Goal: Find contact information: Find contact information

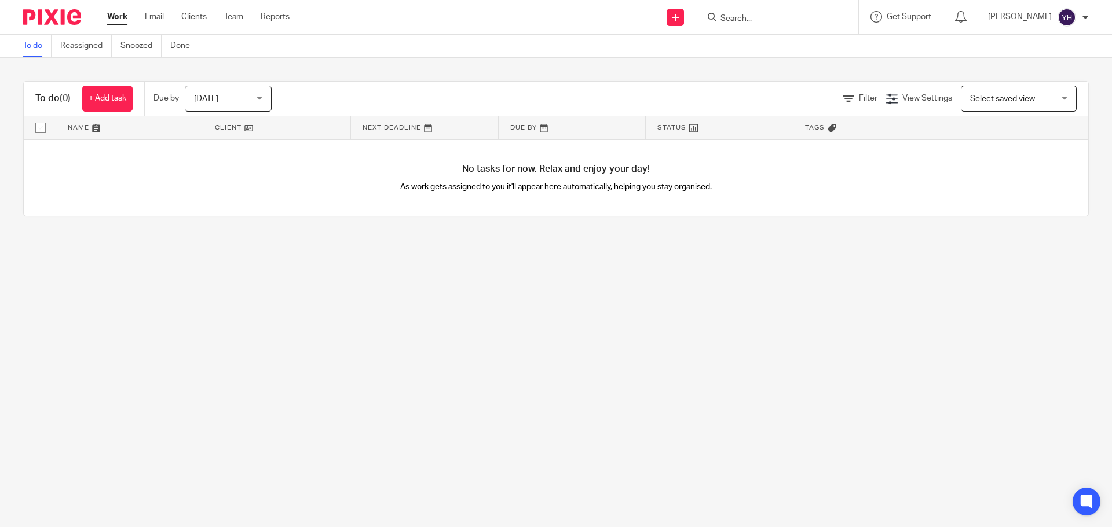
click at [781, 10] on form at bounding box center [780, 17] width 123 height 14
click at [756, 14] on input "Search" at bounding box center [771, 19] width 104 height 10
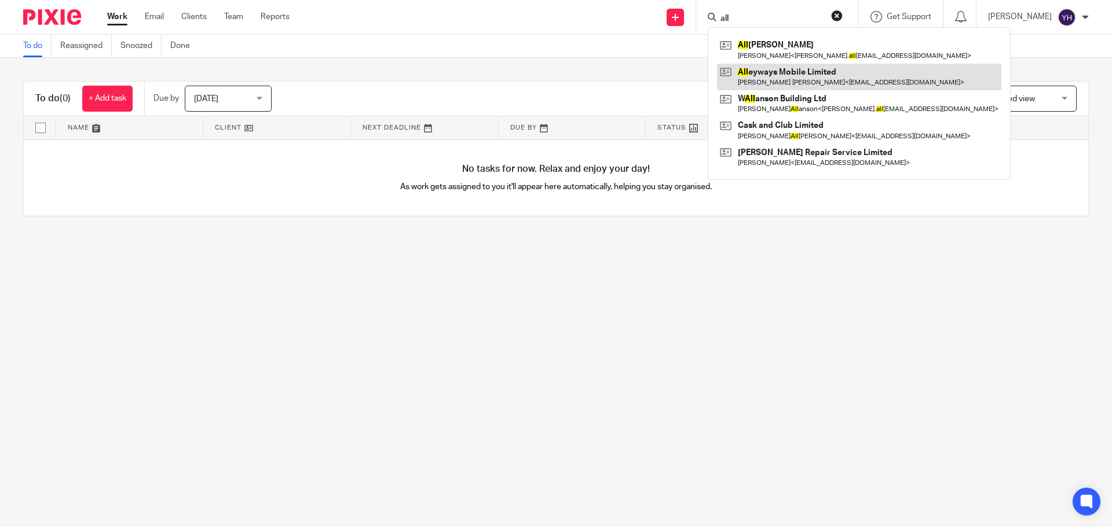
type input "all"
click at [770, 69] on link at bounding box center [859, 77] width 284 height 27
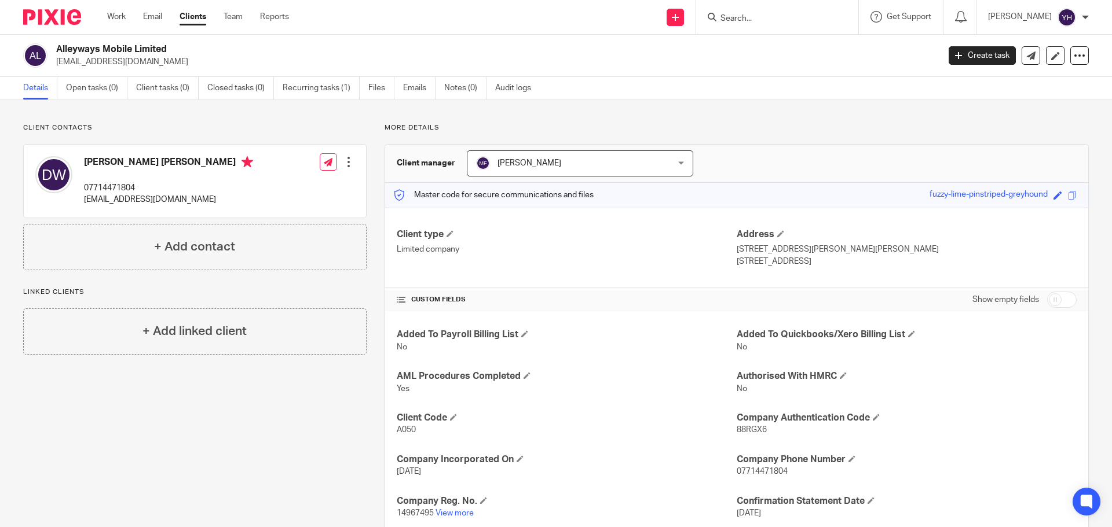
click at [776, 16] on input "Search" at bounding box center [771, 19] width 104 height 10
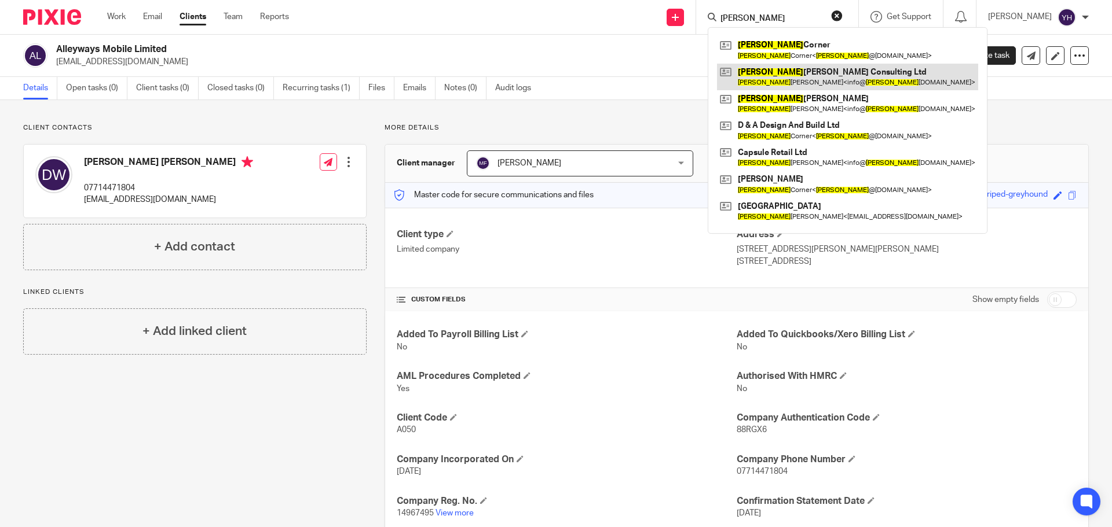
type input "amy"
click at [795, 73] on link at bounding box center [847, 77] width 261 height 27
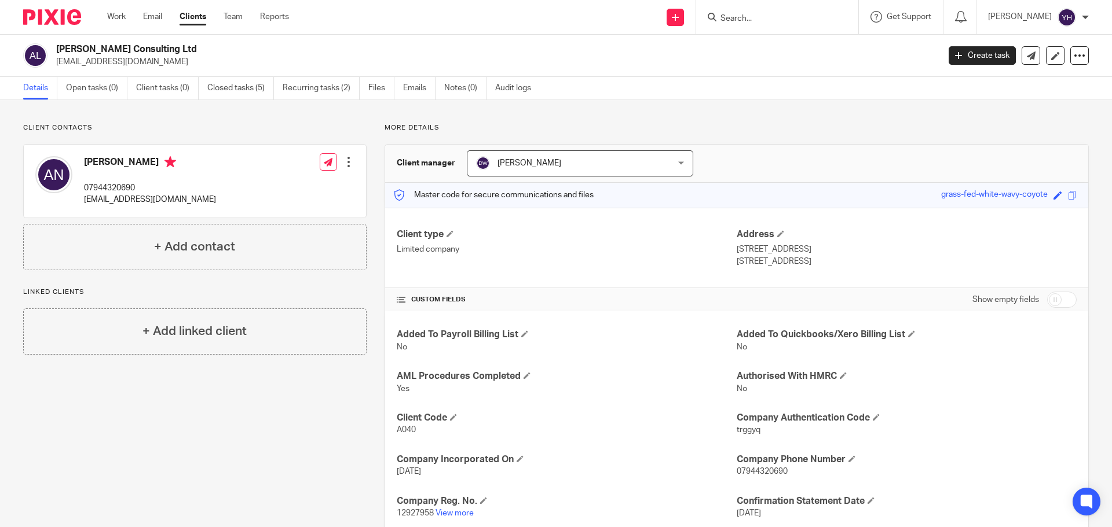
click at [763, 10] on form at bounding box center [780, 17] width 123 height 14
drag, startPoint x: 753, startPoint y: 10, endPoint x: 744, endPoint y: 17, distance: 11.1
click at [744, 17] on form at bounding box center [780, 17] width 123 height 14
click at [743, 18] on input "Search" at bounding box center [771, 19] width 104 height 10
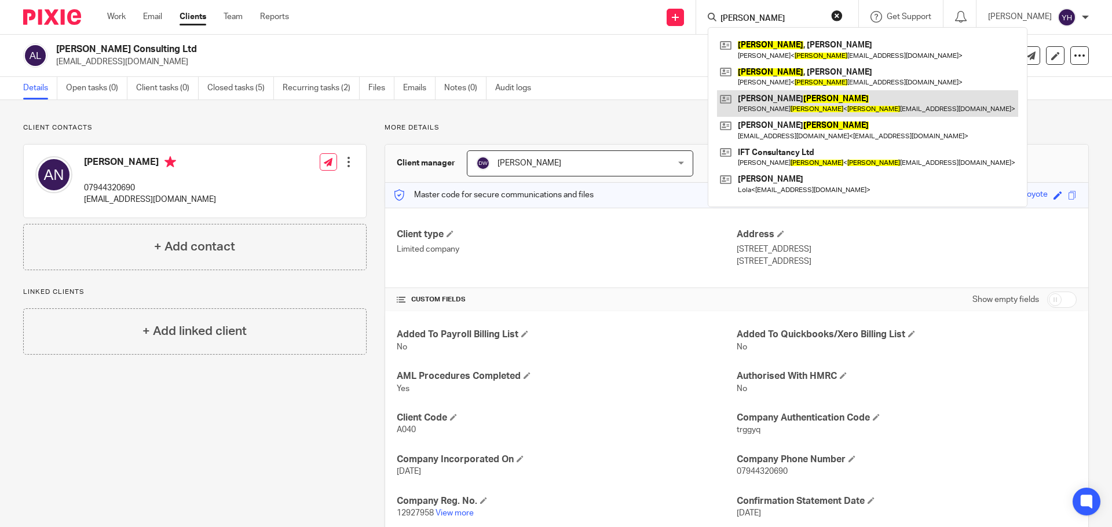
type input "[PERSON_NAME]"
click at [807, 98] on link at bounding box center [867, 103] width 301 height 27
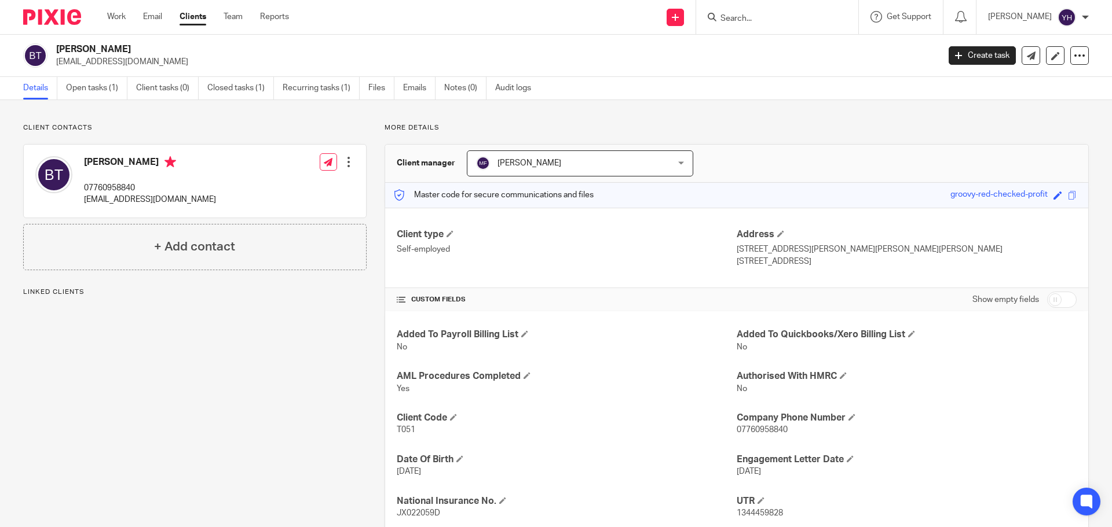
drag, startPoint x: 80, startPoint y: 201, endPoint x: 204, endPoint y: 203, distance: 123.3
click at [204, 203] on div "Benjamin Taylor 07760958840 taylorsdecorating@outlook.com Edit contact Create c…" at bounding box center [195, 181] width 342 height 73
copy p "[EMAIL_ADDRESS][DOMAIN_NAME]"
click at [798, 20] on input "Search" at bounding box center [771, 19] width 104 height 10
type input "canute"
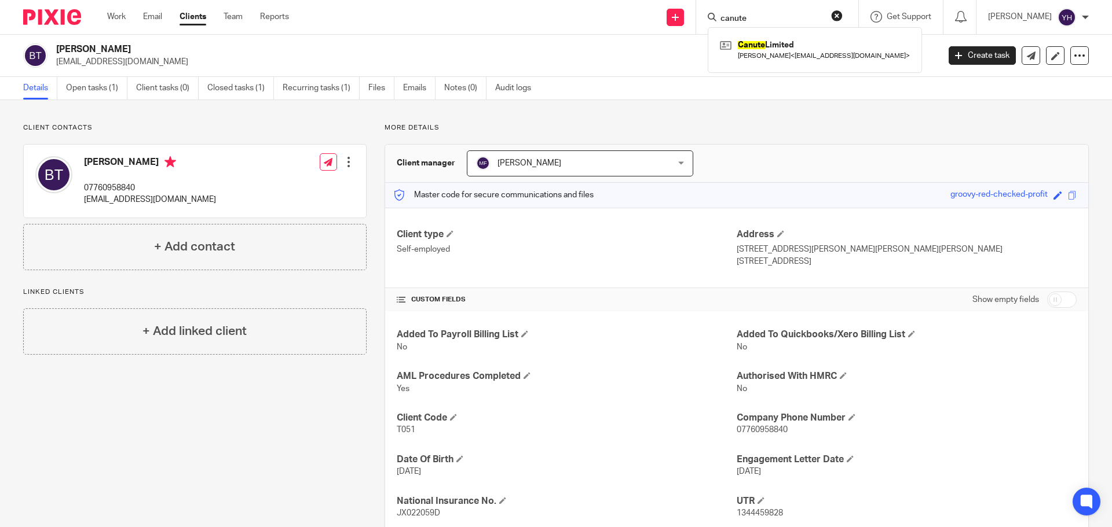
click at [841, 15] on button "reset" at bounding box center [837, 16] width 12 height 12
click at [745, 16] on input "Search" at bounding box center [771, 19] width 104 height 10
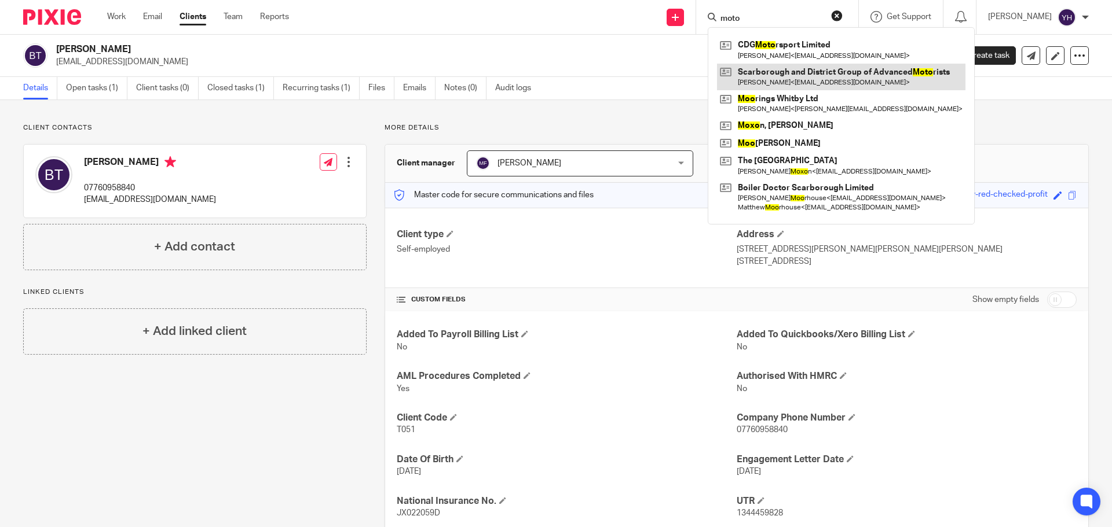
type input "moto"
click at [773, 71] on link at bounding box center [841, 77] width 248 height 27
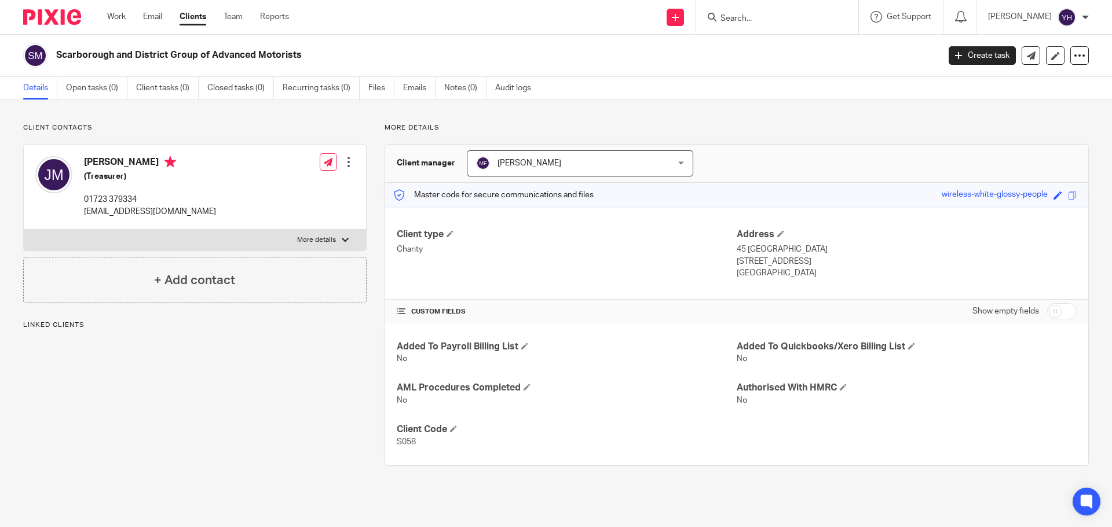
click at [759, 19] on input "Search" at bounding box center [771, 19] width 104 height 10
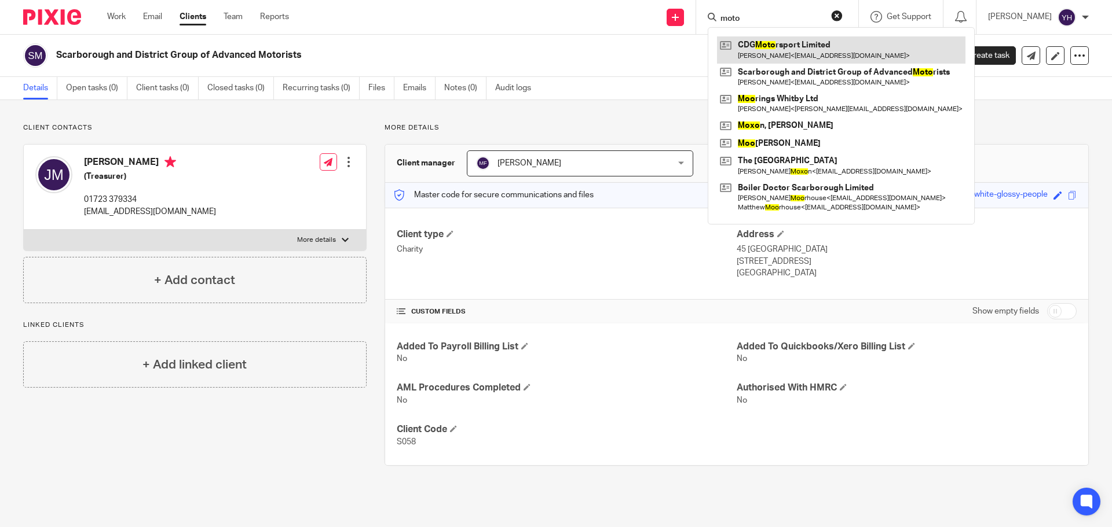
type input "moto"
click at [778, 57] on link at bounding box center [841, 49] width 248 height 27
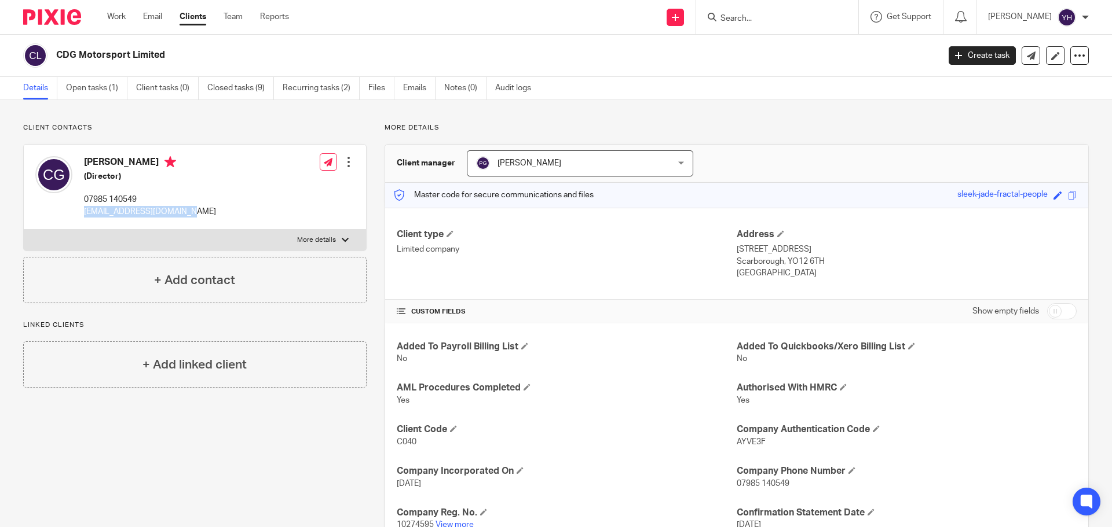
drag, startPoint x: 85, startPoint y: 210, endPoint x: 185, endPoint y: 209, distance: 100.2
click at [186, 207] on p "[EMAIL_ADDRESS][DOMAIN_NAME]" at bounding box center [150, 212] width 132 height 12
copy p "[EMAIL_ADDRESS][DOMAIN_NAME]"
click at [785, 24] on input "Search" at bounding box center [771, 19] width 104 height 10
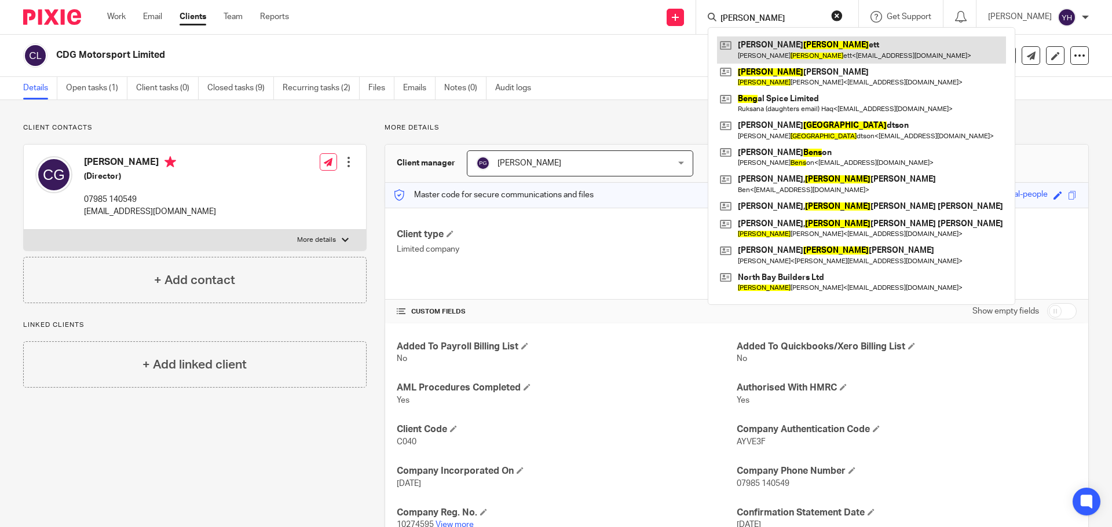
type input "benn"
click at [791, 54] on link at bounding box center [861, 49] width 289 height 27
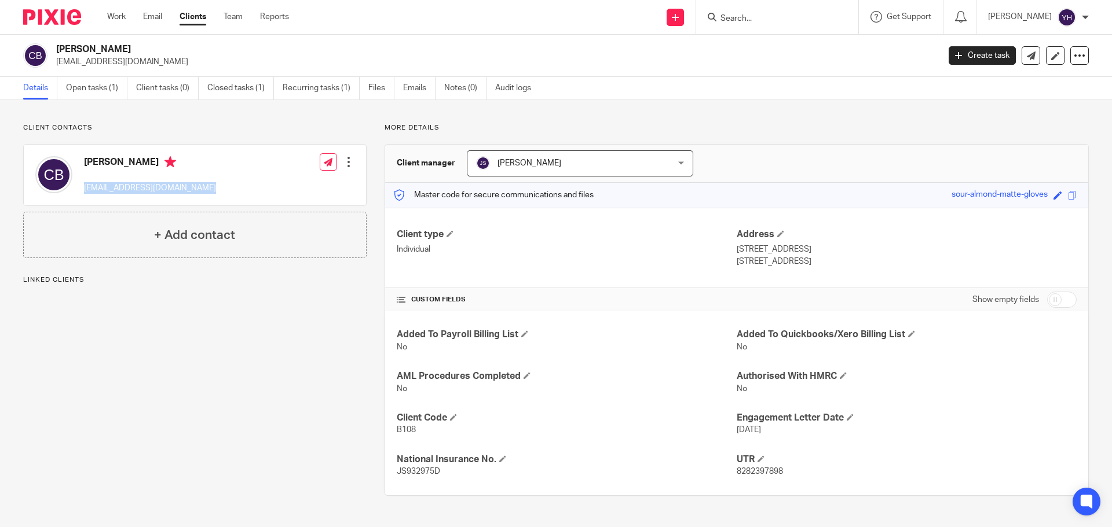
drag, startPoint x: 83, startPoint y: 189, endPoint x: 199, endPoint y: 204, distance: 116.1
click at [199, 204] on div "Claire Bennett claire.green5@rocketmail.com Edit contact Create client from con…" at bounding box center [195, 175] width 342 height 61
copy p "claire.green5@rocketmail.com"
click at [803, 20] on input "Search" at bounding box center [771, 19] width 104 height 10
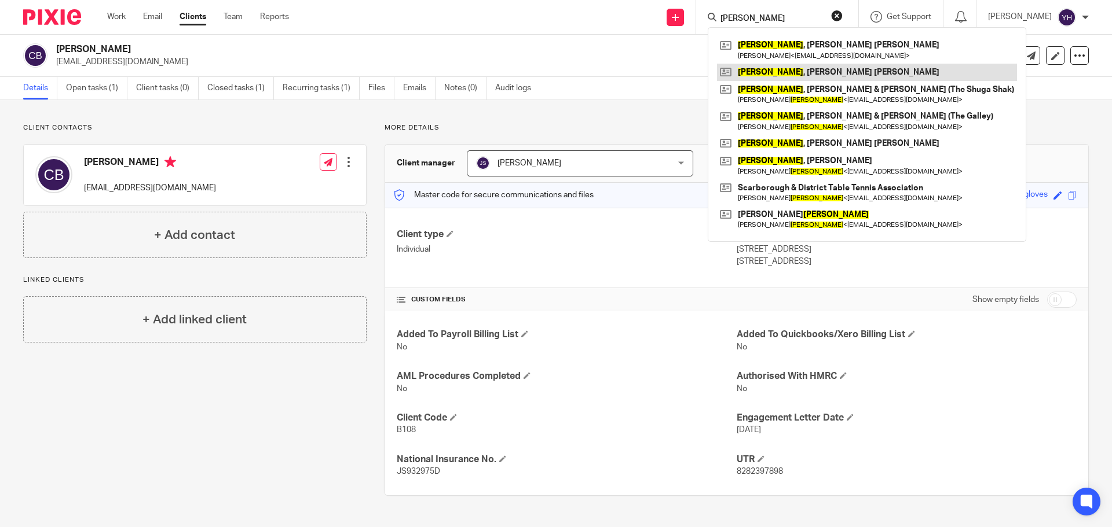
type input "robinson"
click at [798, 75] on link at bounding box center [867, 72] width 300 height 17
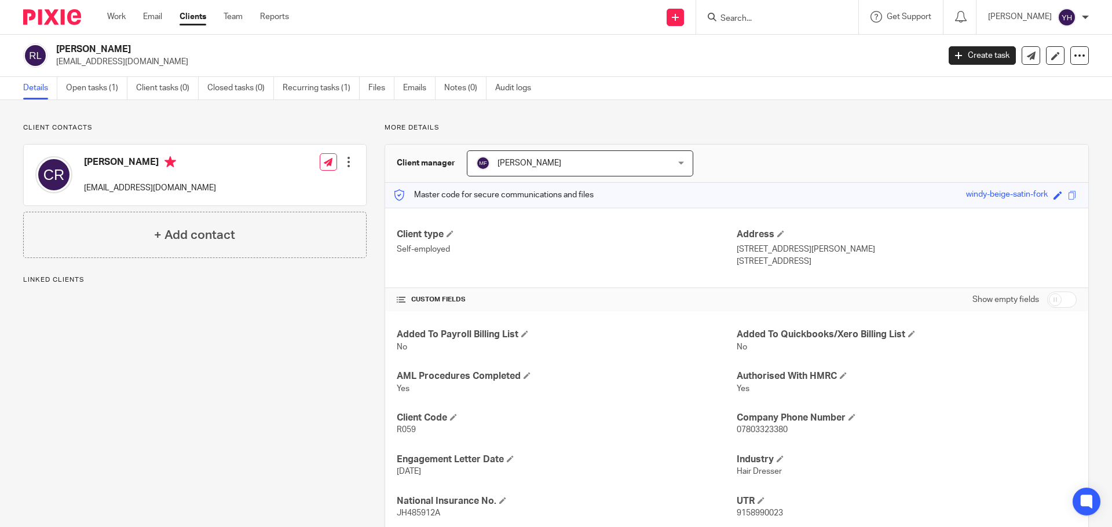
drag, startPoint x: 81, startPoint y: 188, endPoint x: 188, endPoint y: 196, distance: 106.9
click at [223, 191] on div "[PERSON_NAME] [EMAIL_ADDRESS][DOMAIN_NAME] Edit contact Create client from cont…" at bounding box center [195, 175] width 342 height 61
copy p "[EMAIL_ADDRESS][DOMAIN_NAME]"
click at [754, 15] on input "Search" at bounding box center [771, 19] width 104 height 10
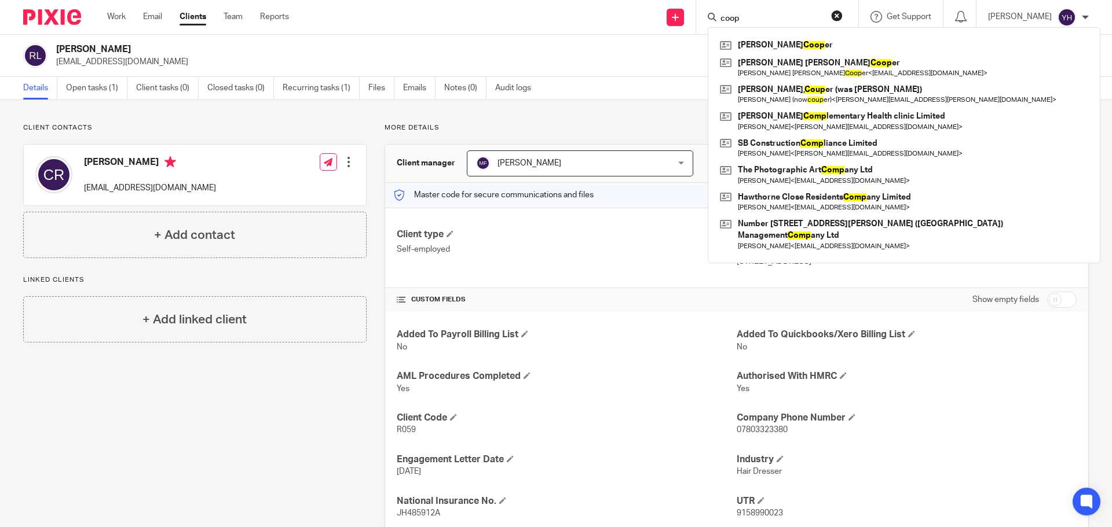
type input "coop"
click at [836, 15] on button "reset" at bounding box center [837, 16] width 12 height 12
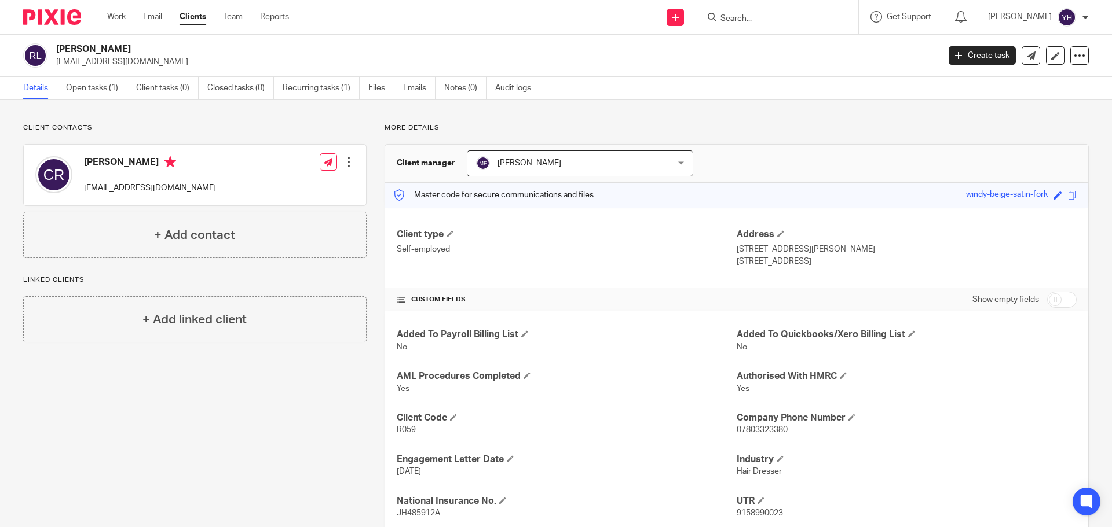
click at [734, 17] on input "Search" at bounding box center [771, 19] width 104 height 10
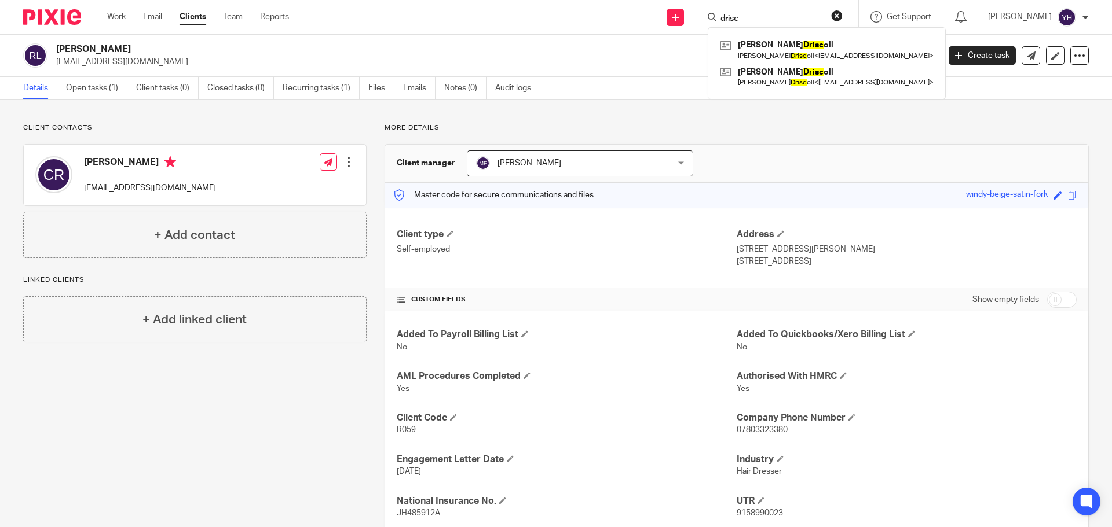
type input "drisc"
click at [837, 16] on button "reset" at bounding box center [837, 16] width 12 height 12
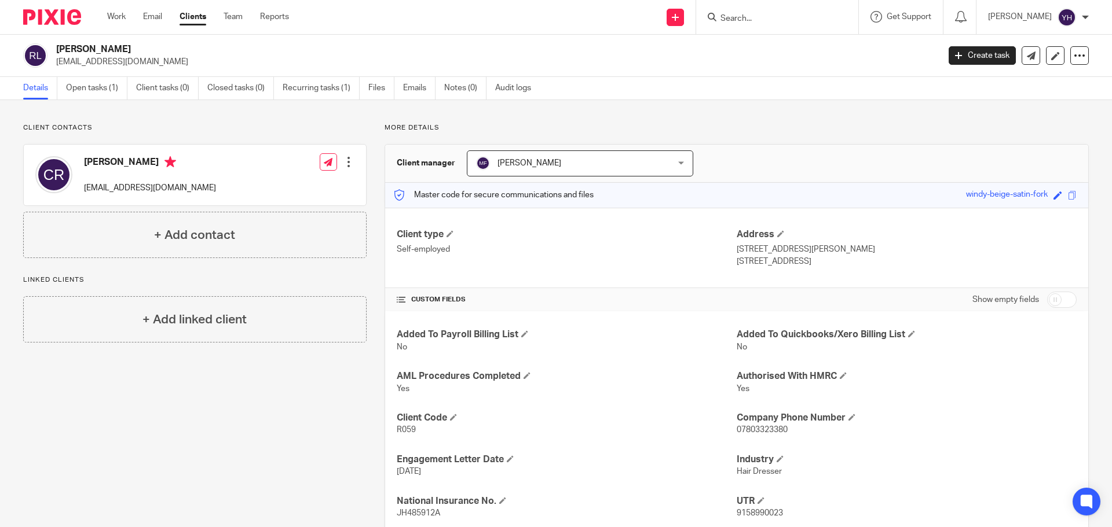
click at [725, 19] on input "Search" at bounding box center [771, 19] width 104 height 10
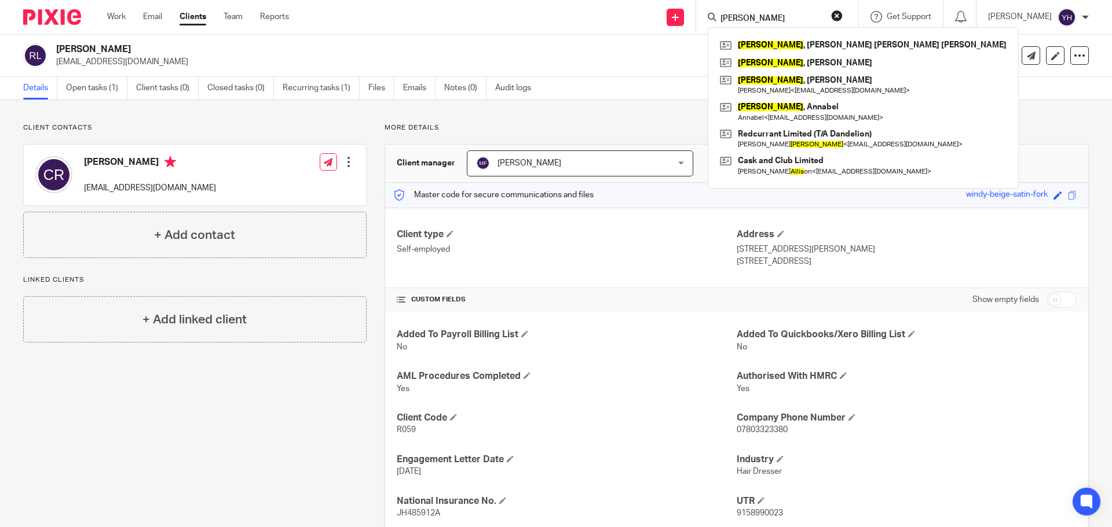
type input "wallis"
click at [841, 15] on button "reset" at bounding box center [837, 16] width 12 height 12
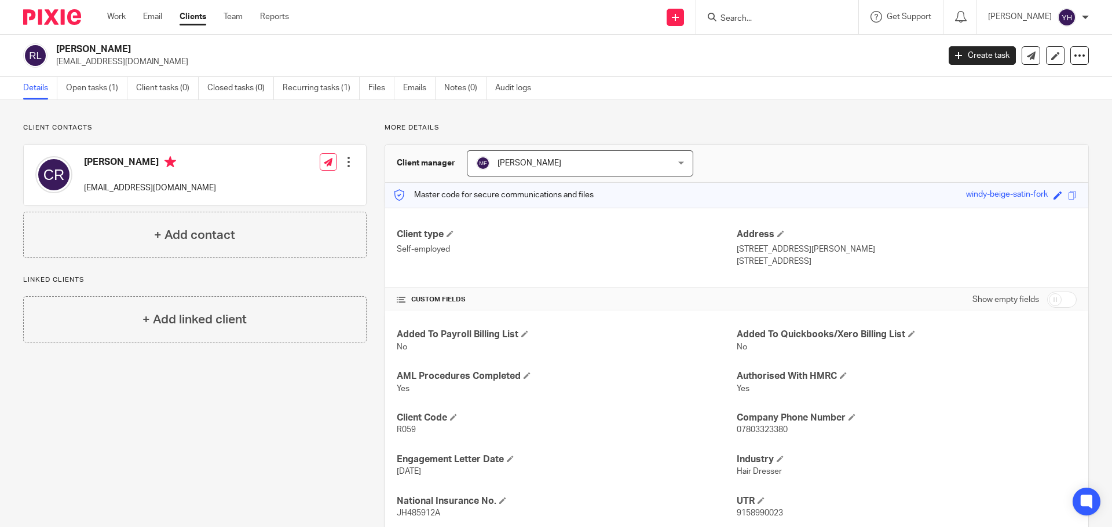
click at [743, 17] on input "Search" at bounding box center [771, 19] width 104 height 10
type input "e"
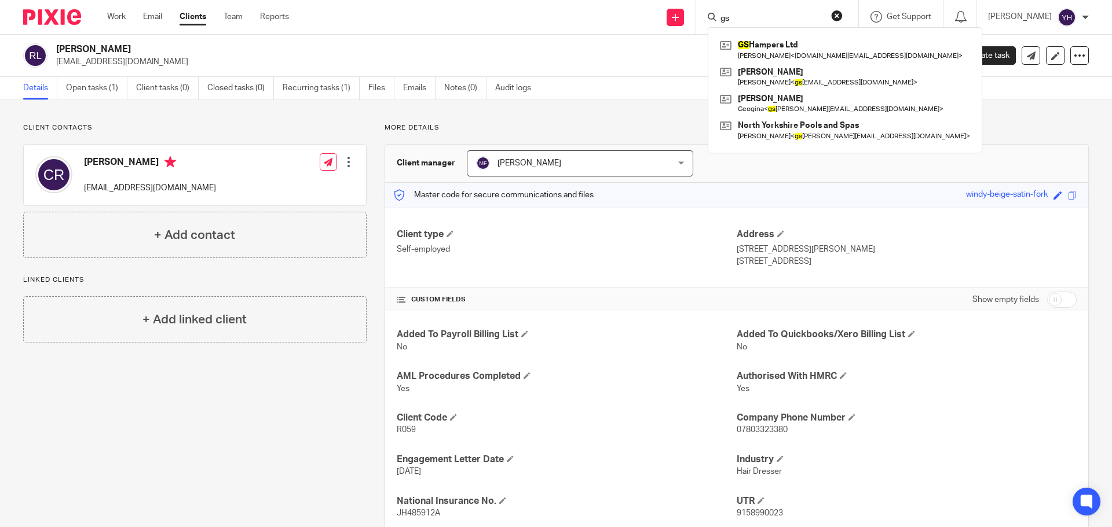
type input "gs"
click at [835, 17] on button "reset" at bounding box center [837, 16] width 12 height 12
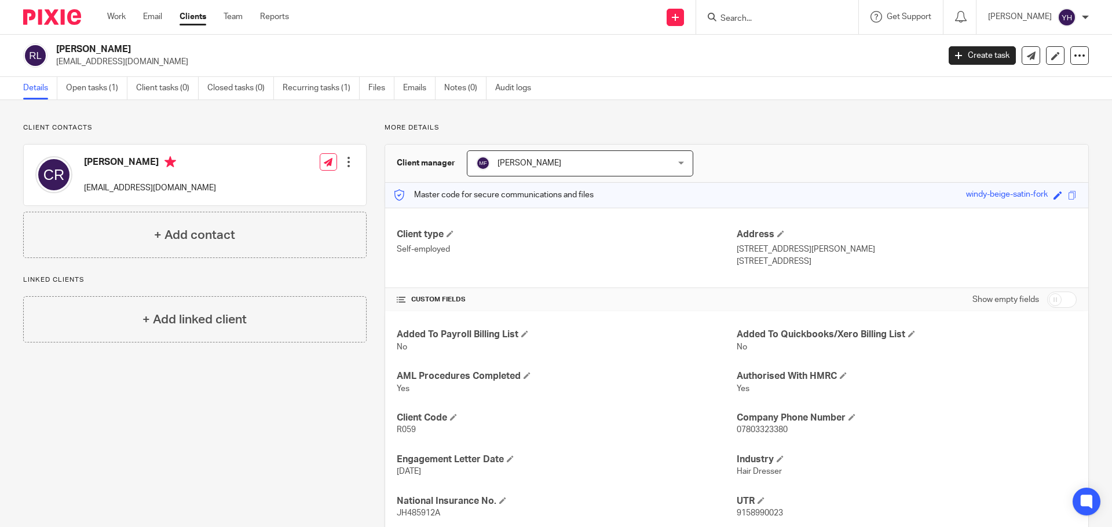
click at [731, 19] on input "Search" at bounding box center [771, 19] width 104 height 10
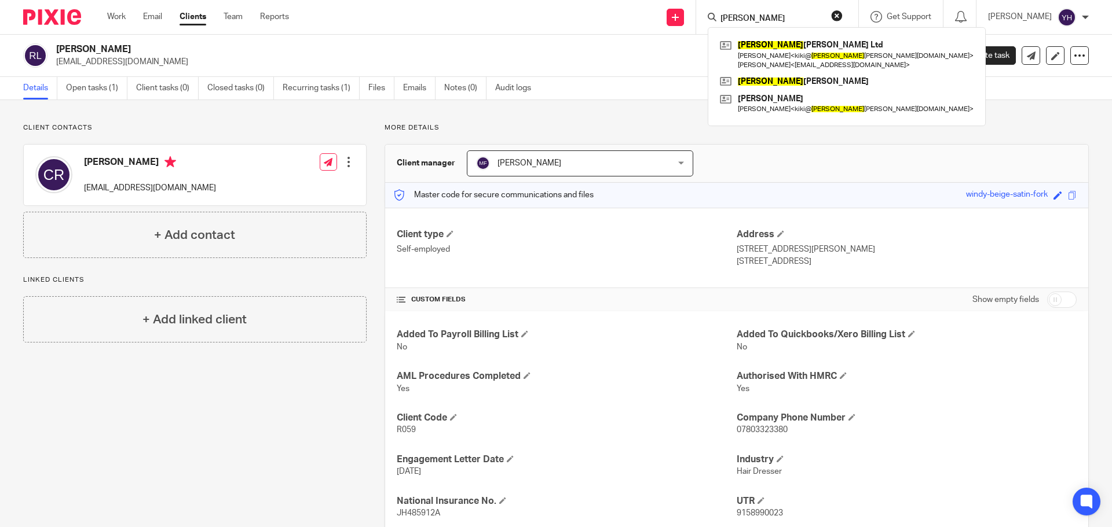
type input "emily"
drag, startPoint x: 838, startPoint y: 16, endPoint x: 827, endPoint y: 18, distance: 10.6
click at [838, 16] on button "reset" at bounding box center [837, 16] width 12 height 12
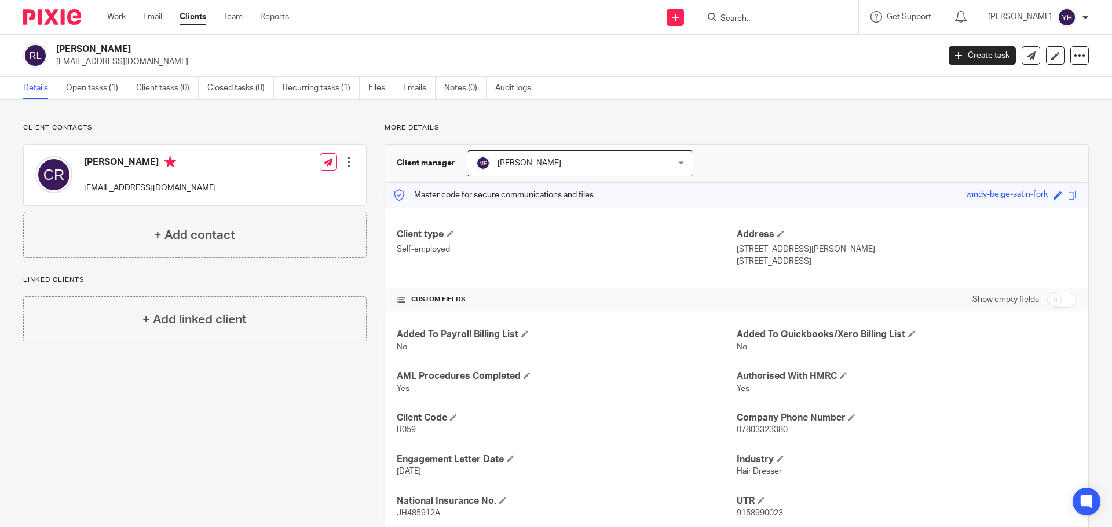
click at [778, 16] on input "Search" at bounding box center [771, 19] width 104 height 10
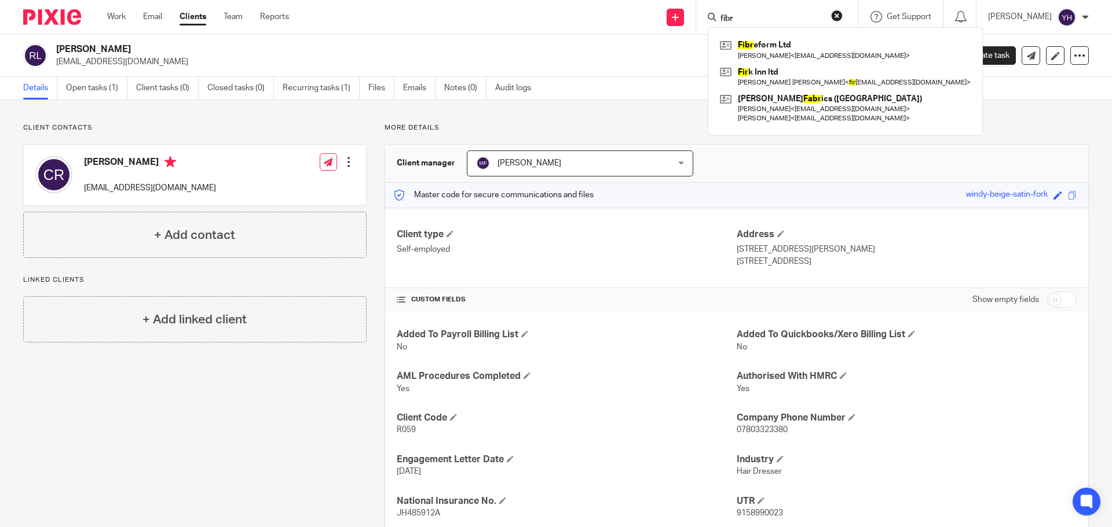
type input "fibr"
drag, startPoint x: 836, startPoint y: 15, endPoint x: 825, endPoint y: 20, distance: 11.9
click at [836, 15] on button "reset" at bounding box center [837, 16] width 12 height 12
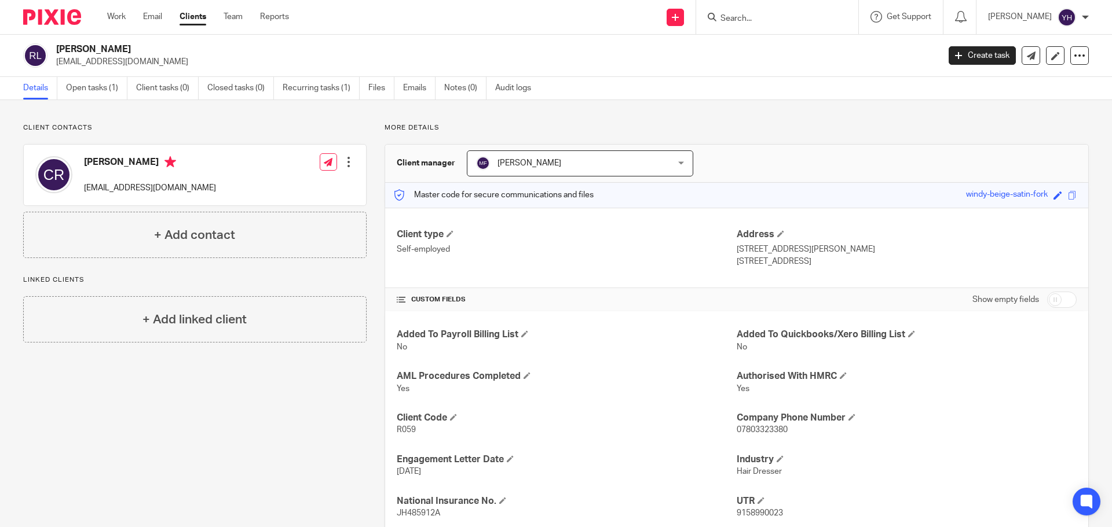
click at [747, 12] on form at bounding box center [780, 17] width 123 height 14
click at [735, 16] on input "Search" at bounding box center [771, 19] width 104 height 10
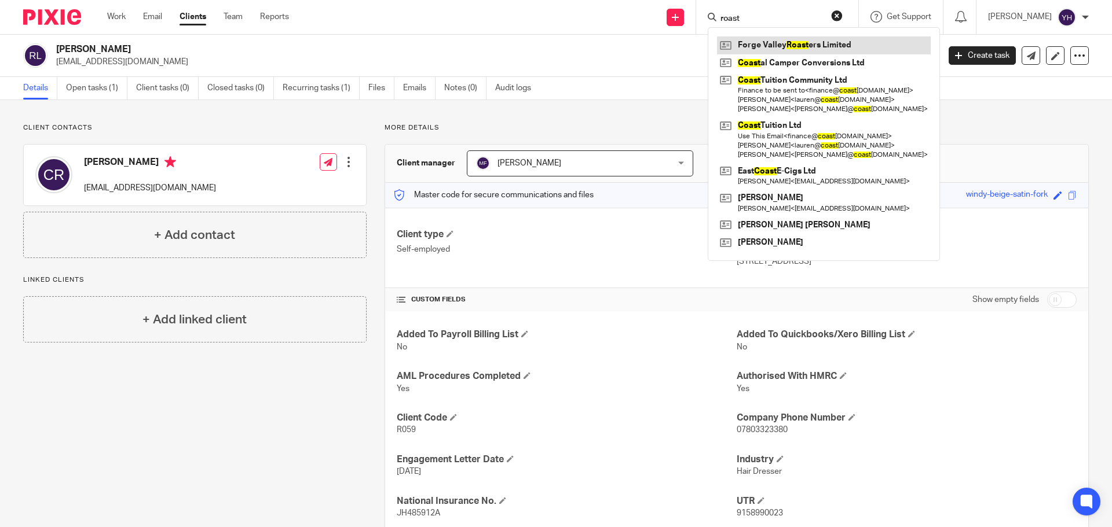
type input "roast"
click at [748, 42] on link at bounding box center [824, 44] width 214 height 17
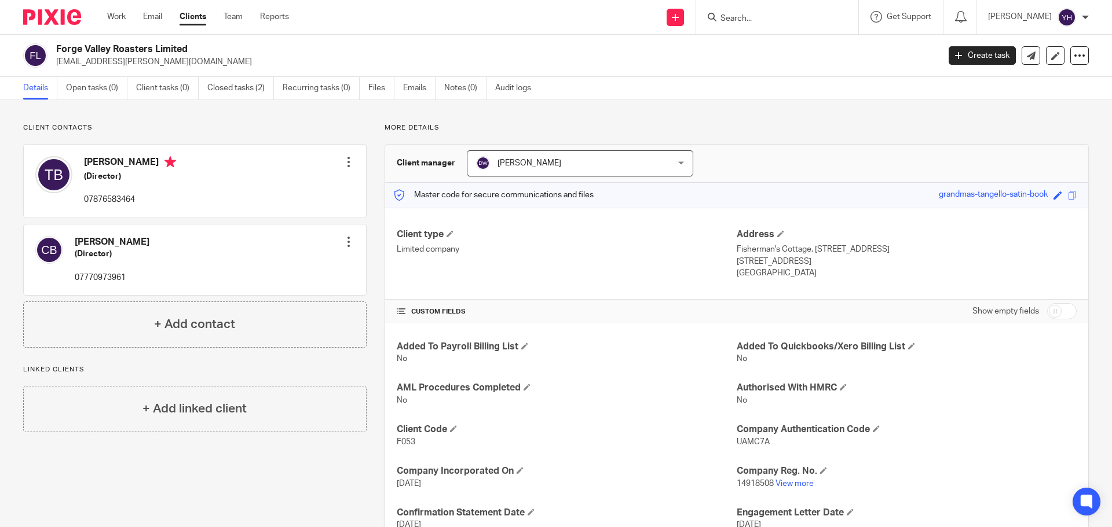
click at [783, 9] on div at bounding box center [777, 17] width 162 height 34
click at [779, 16] on input "Search" at bounding box center [771, 19] width 104 height 10
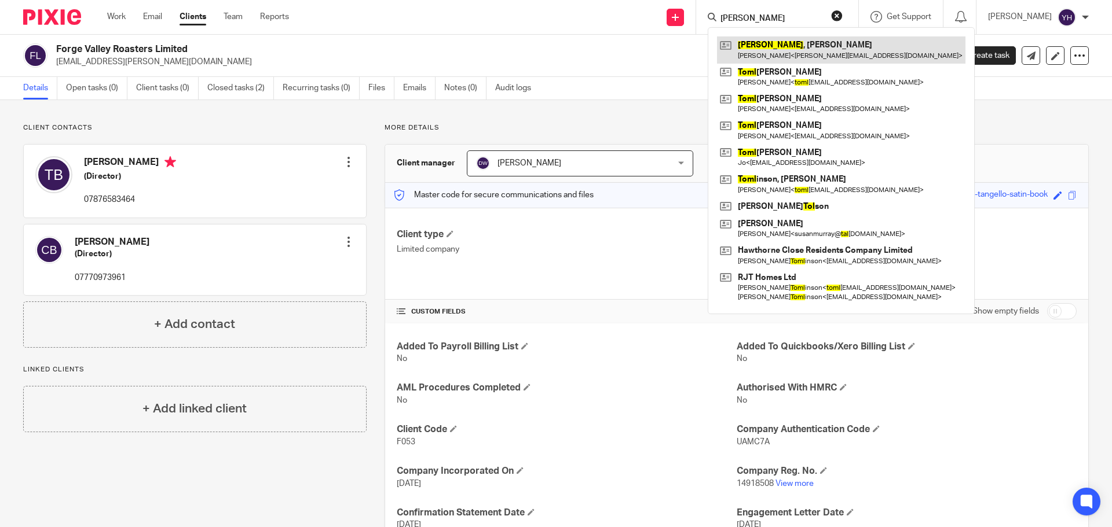
type input "toal"
click at [785, 50] on link at bounding box center [841, 49] width 248 height 27
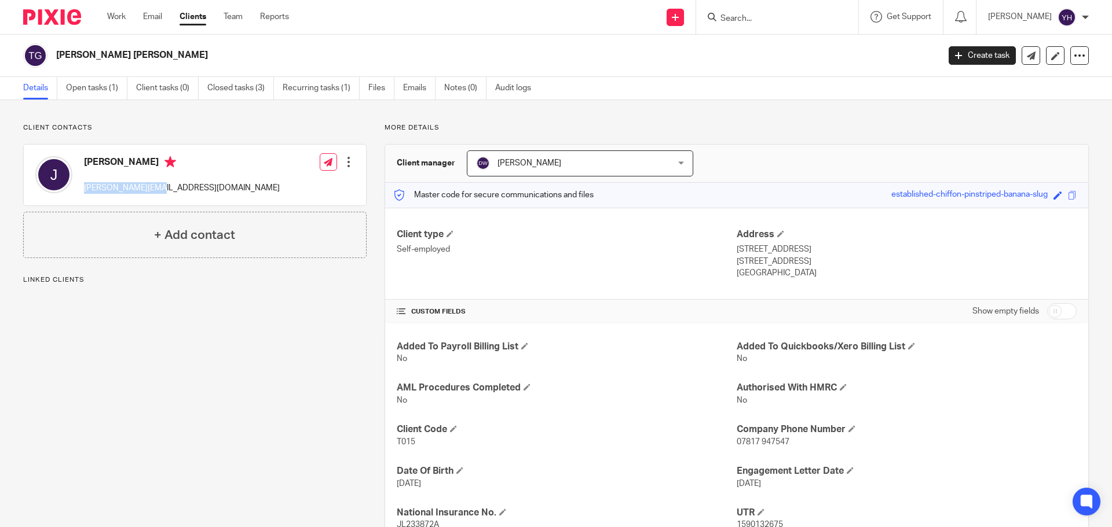
drag, startPoint x: 86, startPoint y: 190, endPoint x: 169, endPoint y: 201, distance: 84.1
click at [203, 198] on div "James [EMAIL_ADDRESS][DOMAIN_NAME] Edit contact Create client from contact Expo…" at bounding box center [195, 175] width 342 height 61
copy p "[PERSON_NAME][EMAIL_ADDRESS][DOMAIN_NAME]"
click at [751, 21] on input "Search" at bounding box center [771, 19] width 104 height 10
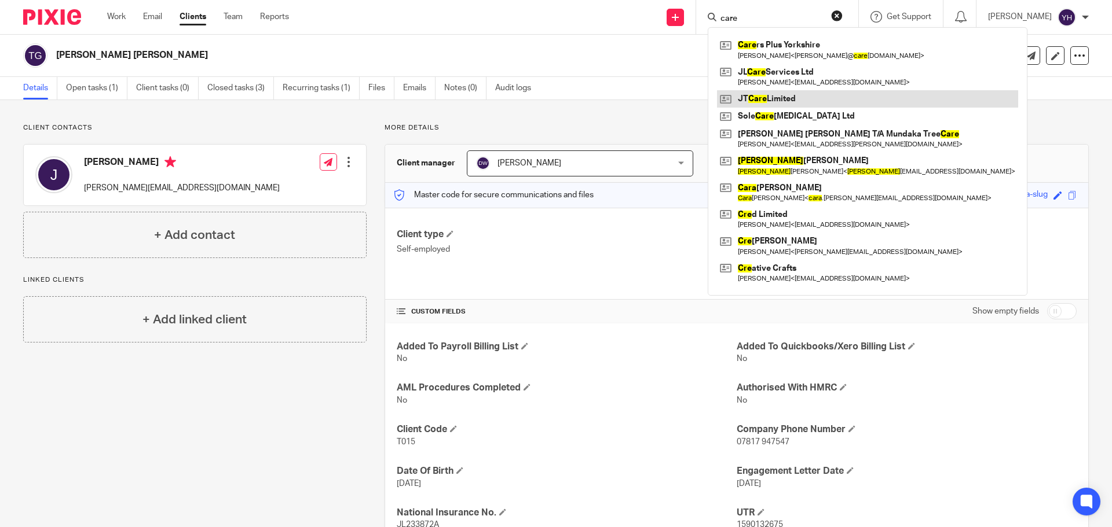
type input "care"
click at [755, 105] on link at bounding box center [867, 98] width 301 height 17
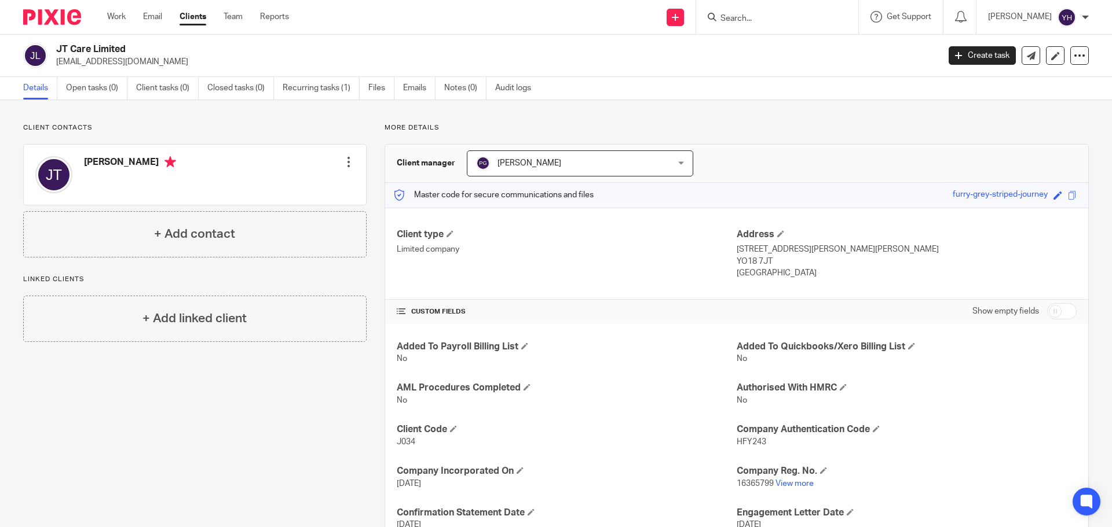
click at [751, 21] on input "Search" at bounding box center [771, 19] width 104 height 10
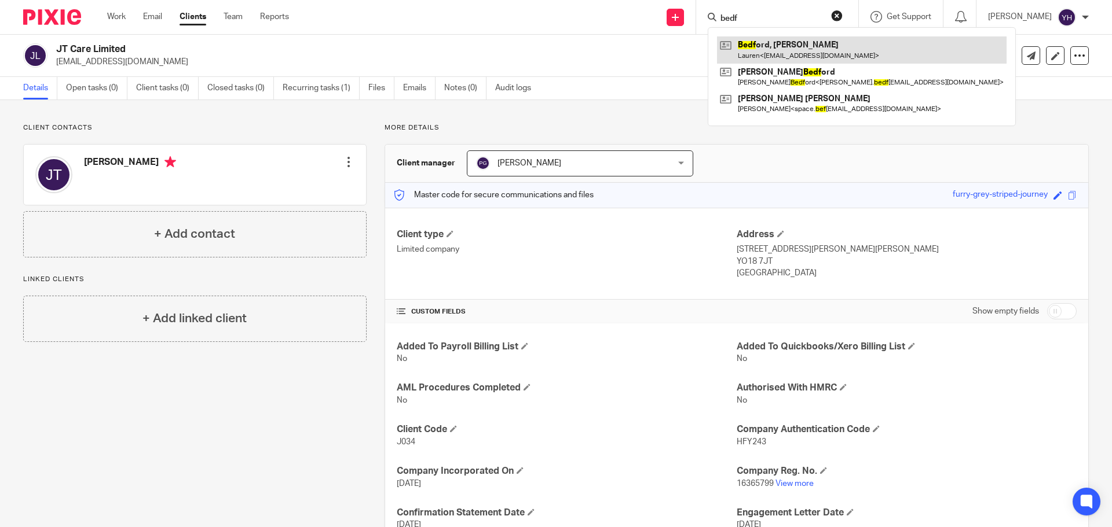
type input "bedf"
click at [768, 47] on link at bounding box center [861, 49] width 289 height 27
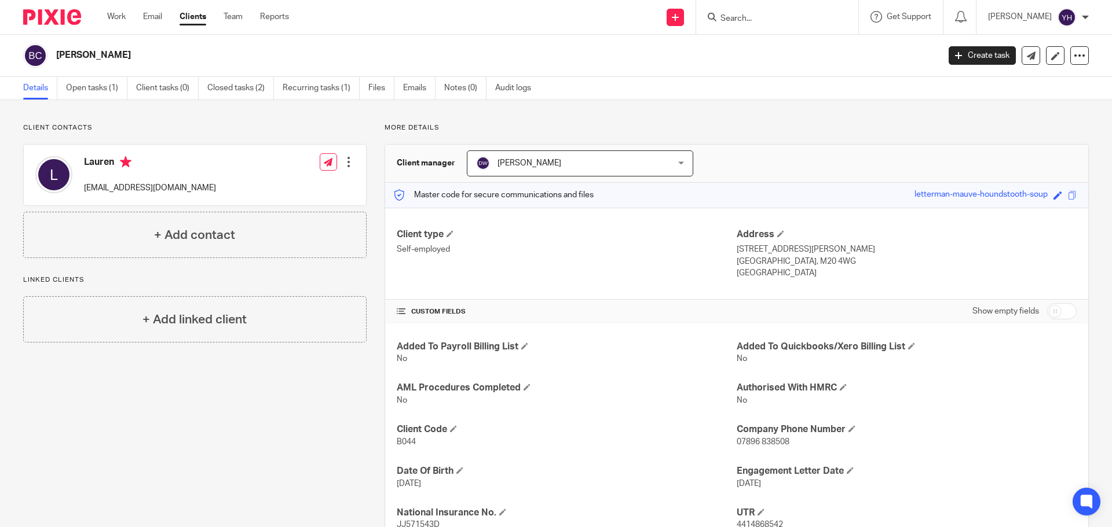
drag, startPoint x: 79, startPoint y: 187, endPoint x: 200, endPoint y: 188, distance: 121.0
click at [212, 187] on div "Lauren [EMAIL_ADDRESS][DOMAIN_NAME] Edit contact Create client from contact Exp…" at bounding box center [195, 175] width 342 height 61
copy p "[EMAIL_ADDRESS][DOMAIN_NAME]"
click at [792, 25] on div at bounding box center [777, 17] width 162 height 34
click at [782, 17] on input "Search" at bounding box center [771, 19] width 104 height 10
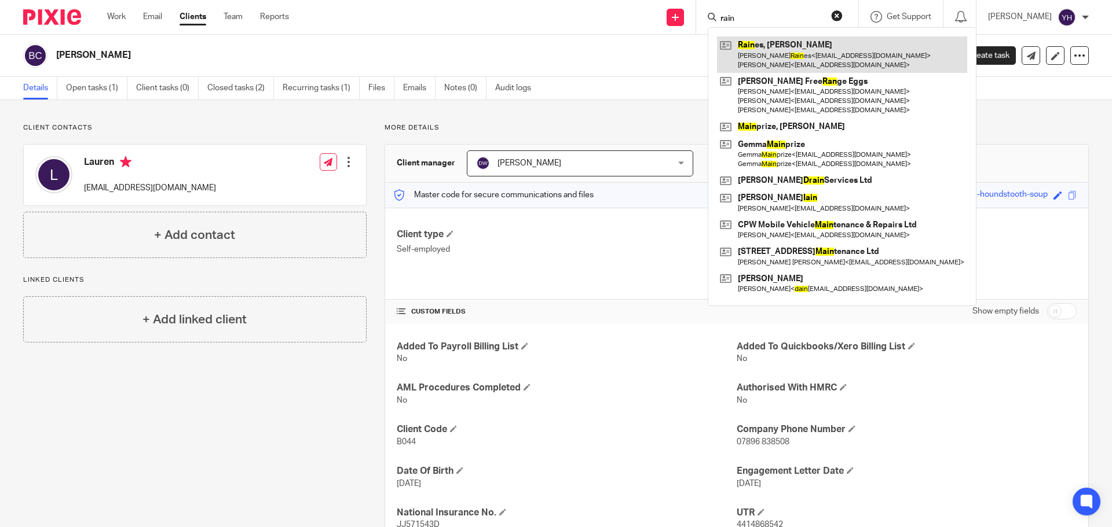
type input "rain"
drag, startPoint x: 802, startPoint y: 60, endPoint x: 794, endPoint y: 67, distance: 9.9
click at [802, 60] on link at bounding box center [842, 54] width 250 height 36
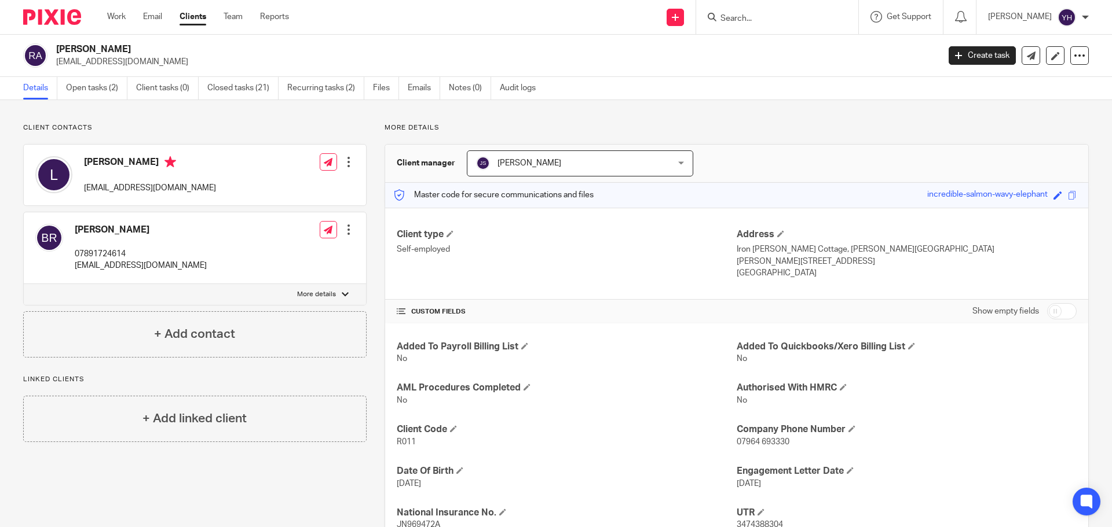
click at [742, 20] on input "Search" at bounding box center [771, 19] width 104 height 10
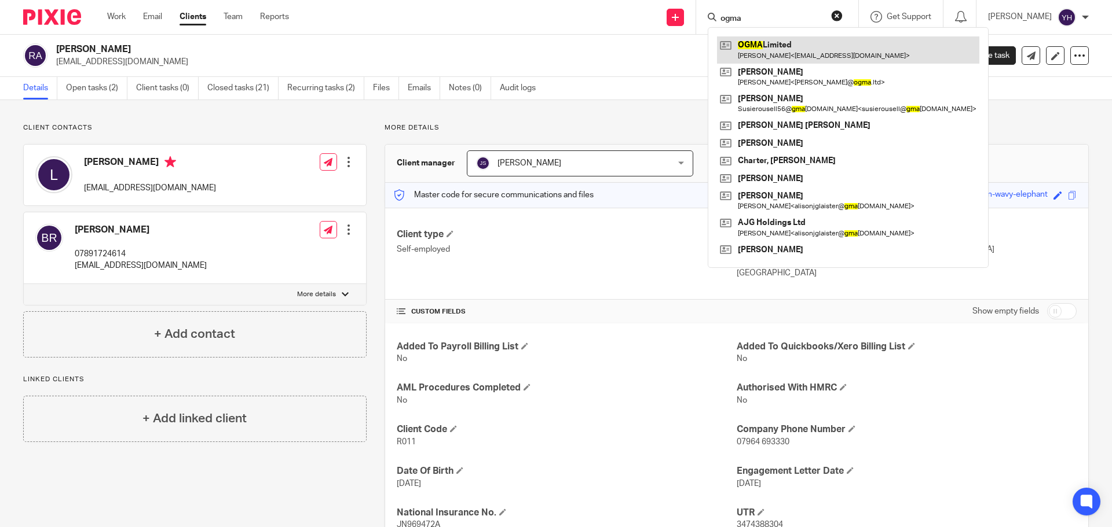
type input "ogma"
click at [771, 51] on link at bounding box center [848, 49] width 262 height 27
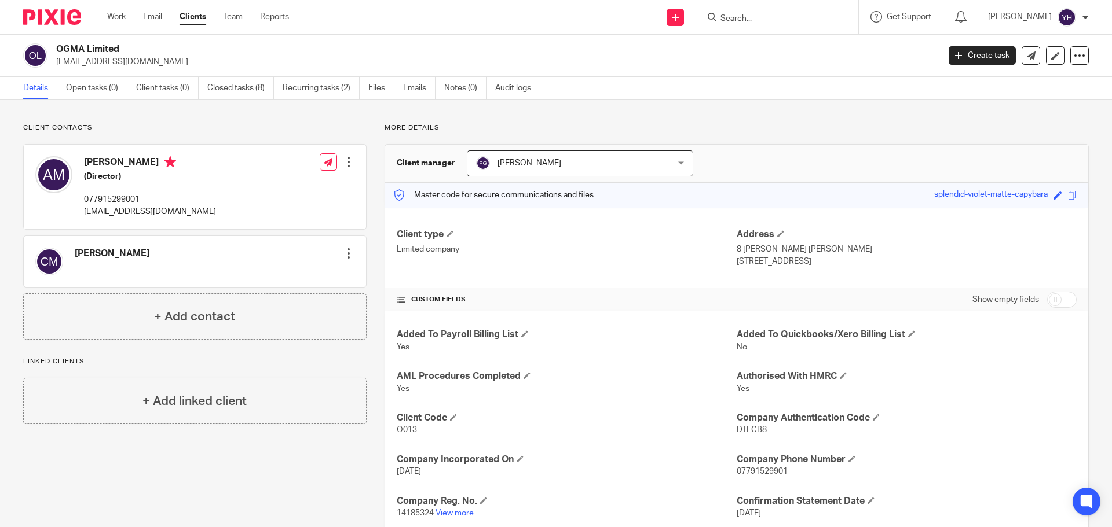
click at [759, 18] on input "Search" at bounding box center [771, 19] width 104 height 10
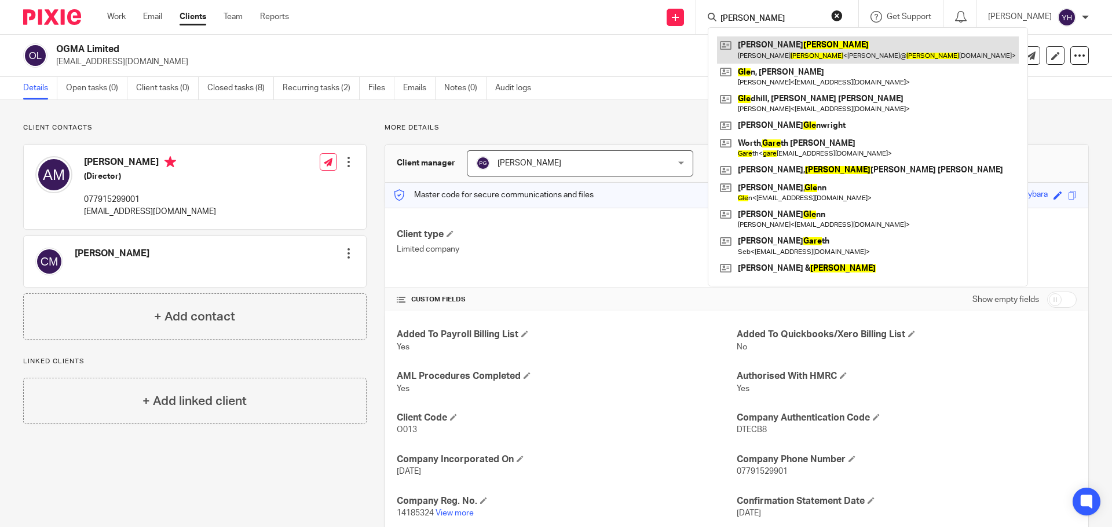
type input "gale"
click at [769, 43] on link at bounding box center [868, 49] width 302 height 27
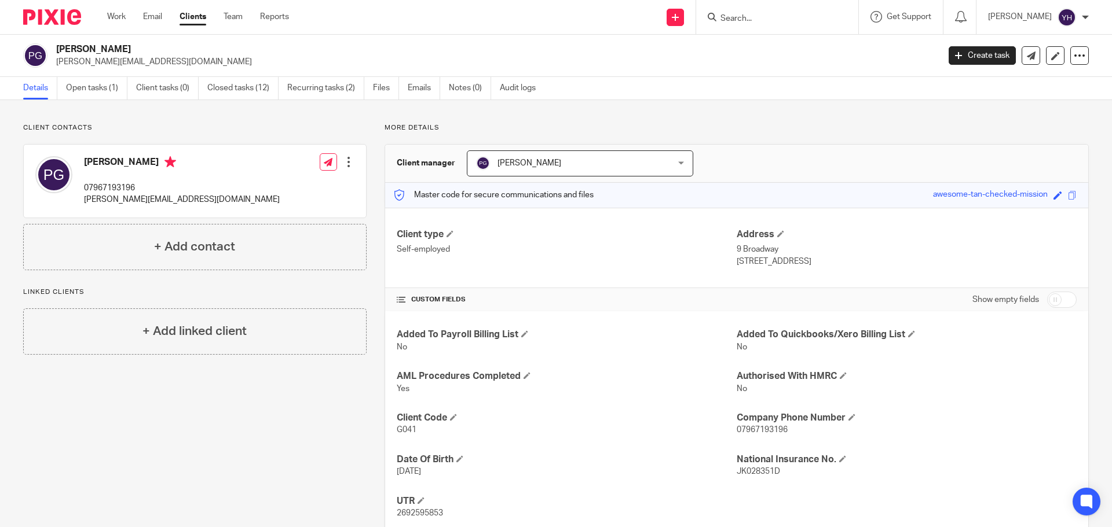
click at [807, 15] on input "Search" at bounding box center [771, 19] width 104 height 10
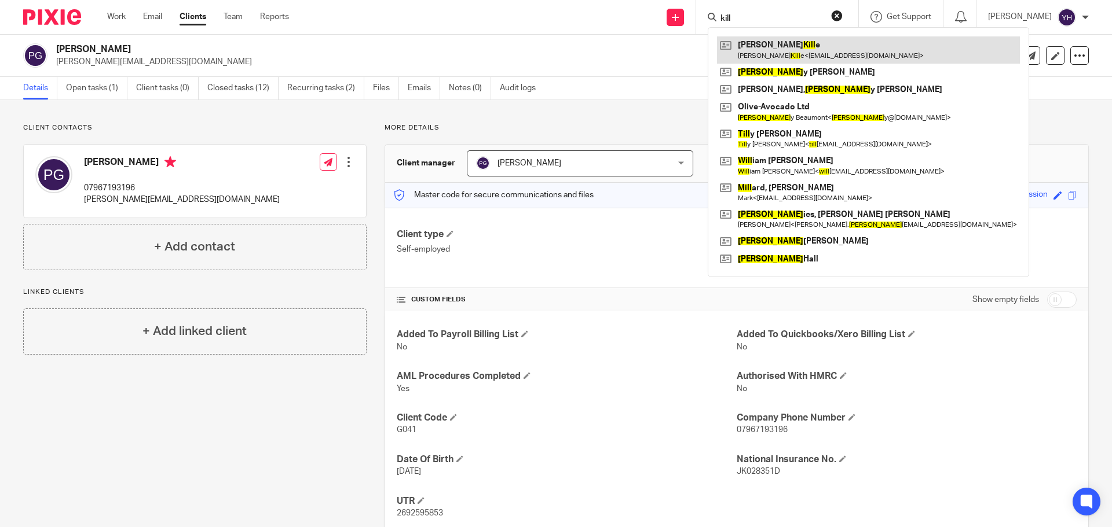
type input "kill"
click at [823, 52] on link at bounding box center [868, 49] width 303 height 27
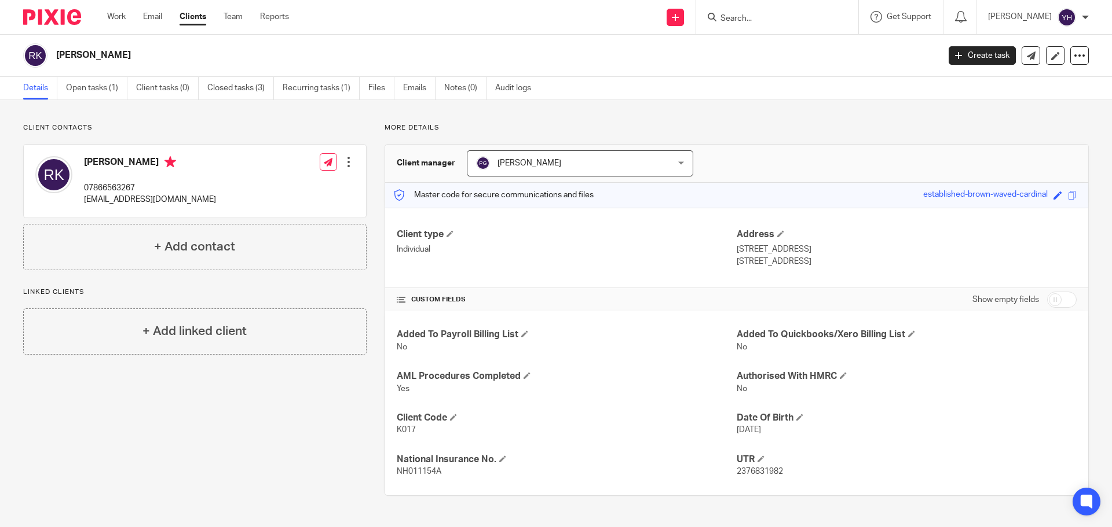
click at [763, 17] on input "Search" at bounding box center [771, 19] width 104 height 10
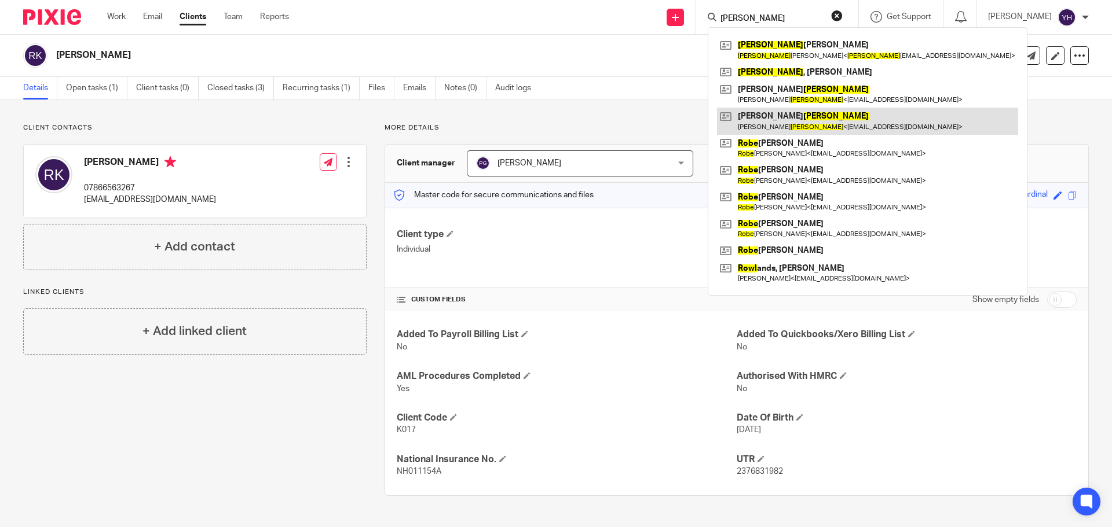
type input "rowe"
click at [792, 118] on link at bounding box center [867, 121] width 301 height 27
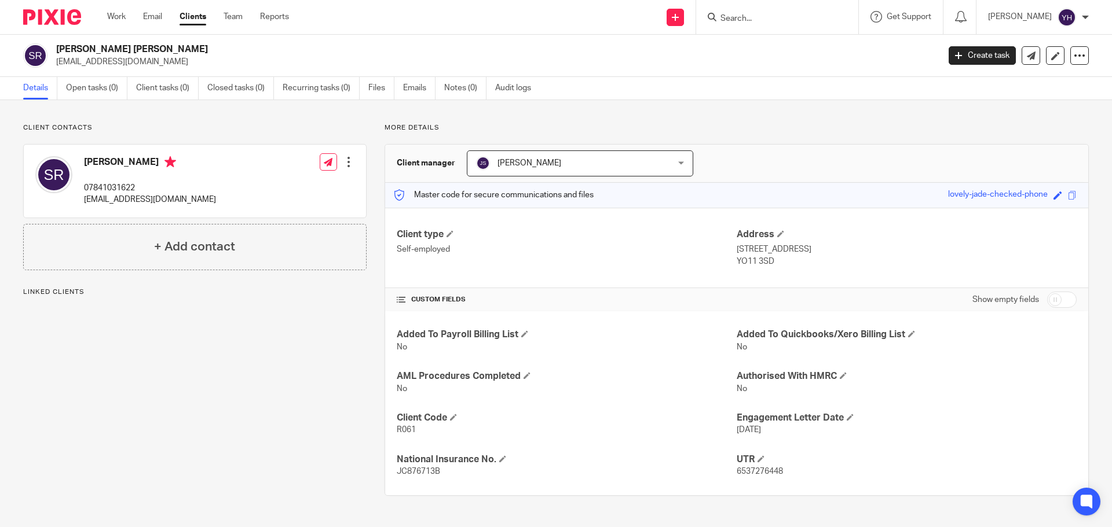
click at [83, 201] on div "[PERSON_NAME] 07841031622 [EMAIL_ADDRESS][DOMAIN_NAME]" at bounding box center [125, 181] width 181 height 61
click at [244, 195] on div "Simon Rowe 07841031622 simonrowe75@outlook.com Edit contact Create client from …" at bounding box center [195, 181] width 342 height 73
drag, startPoint x: 83, startPoint y: 198, endPoint x: 186, endPoint y: 196, distance: 102.5
click at [186, 196] on div "Simon Rowe 07841031622 simonrowe75@outlook.com" at bounding box center [125, 181] width 181 height 61
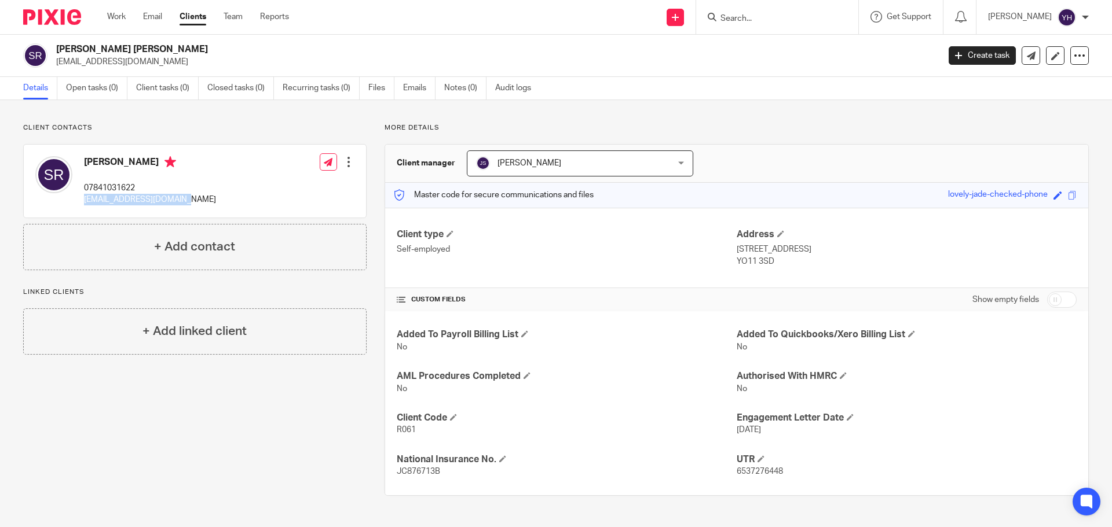
copy p "[EMAIL_ADDRESS][DOMAIN_NAME]"
click at [788, 18] on input "Search" at bounding box center [771, 19] width 104 height 10
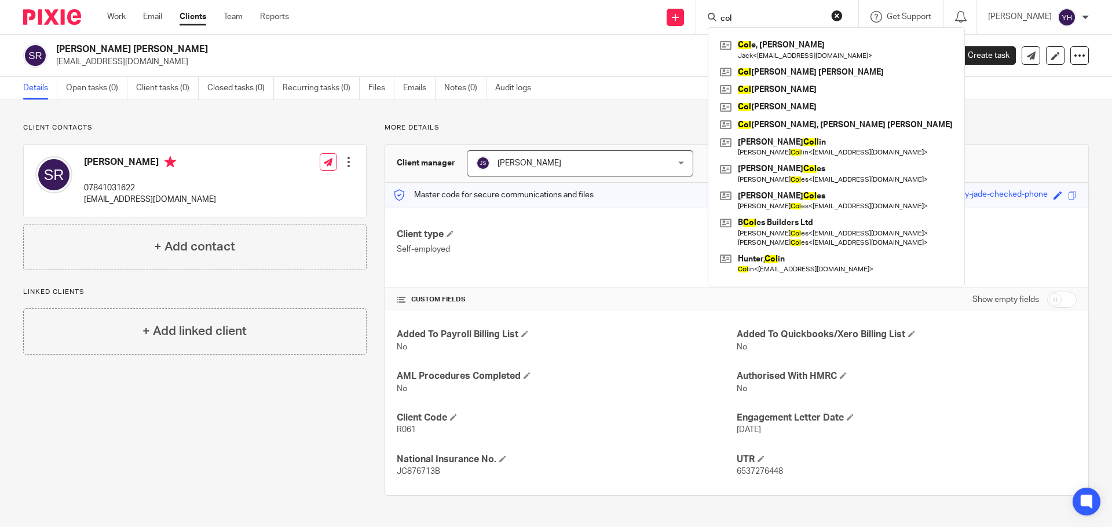
type input "col"
click at [838, 13] on button "reset" at bounding box center [837, 16] width 12 height 12
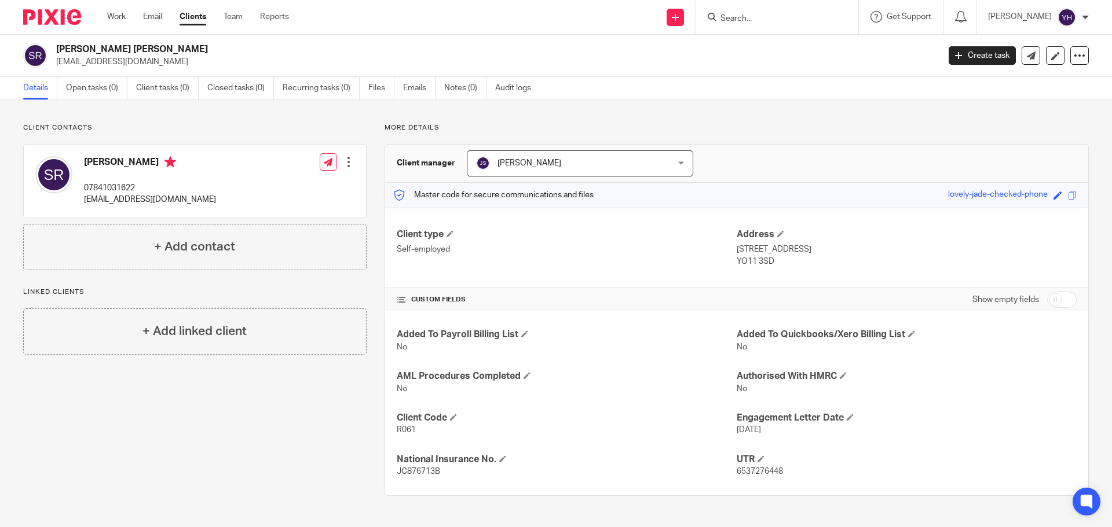
click at [759, 14] on input "Search" at bounding box center [771, 19] width 104 height 10
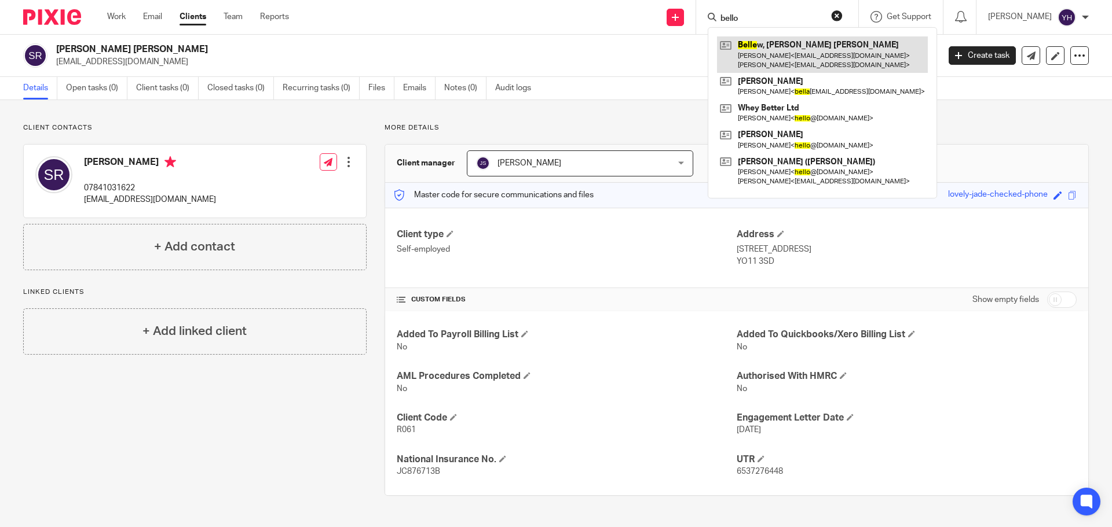
type input "bello"
click at [776, 52] on link at bounding box center [822, 54] width 211 height 36
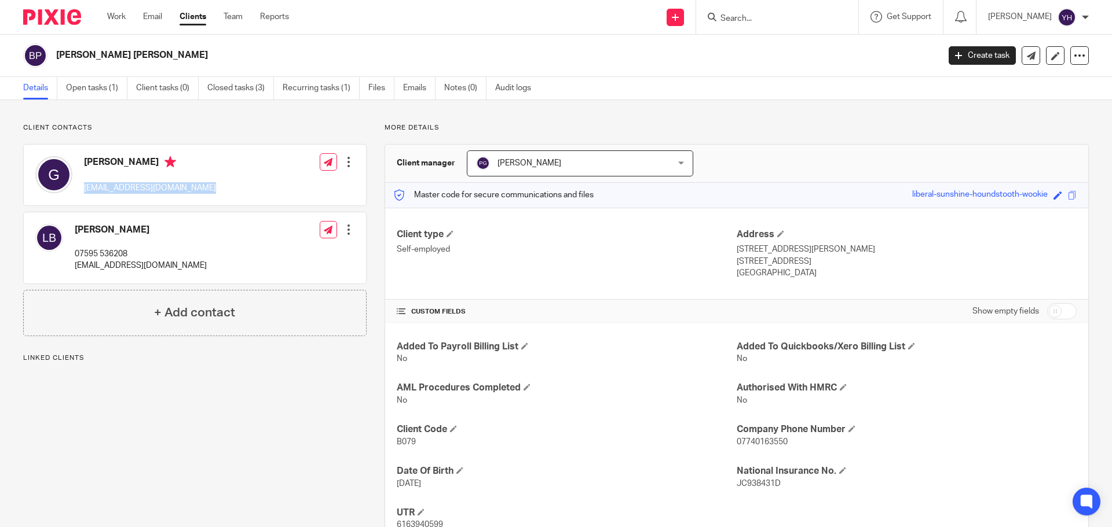
drag, startPoint x: 82, startPoint y: 191, endPoint x: 217, endPoint y: 199, distance: 134.6
click at [217, 199] on div "Gerard lindseybuxton269@yahoo.co.uk Edit contact Create client from contact Exp…" at bounding box center [195, 175] width 342 height 61
copy p "lindseybuxton269@yahoo.co.uk"
click at [783, 15] on input "Search" at bounding box center [771, 19] width 104 height 10
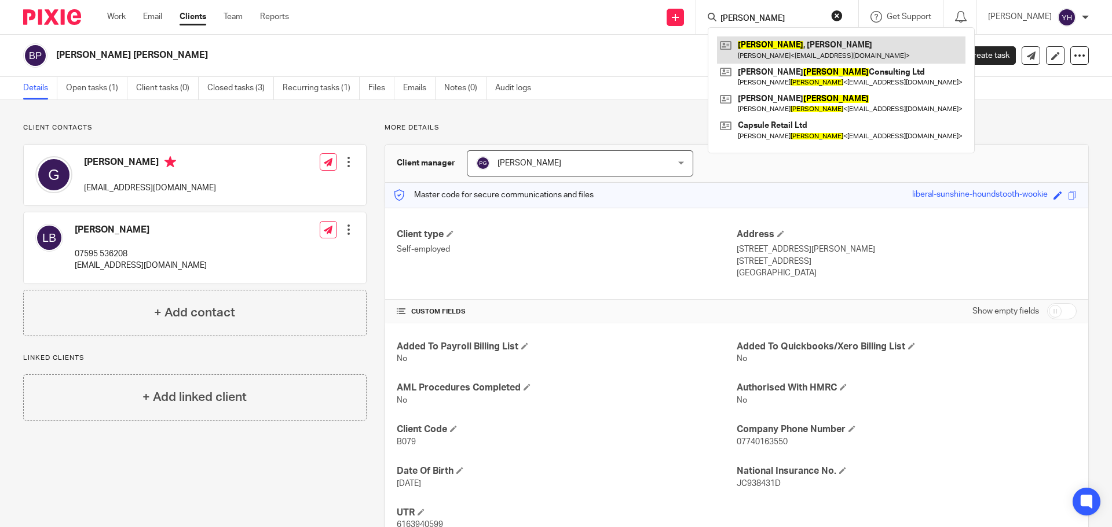
type input "nicholson"
click at [799, 47] on link at bounding box center [841, 49] width 248 height 27
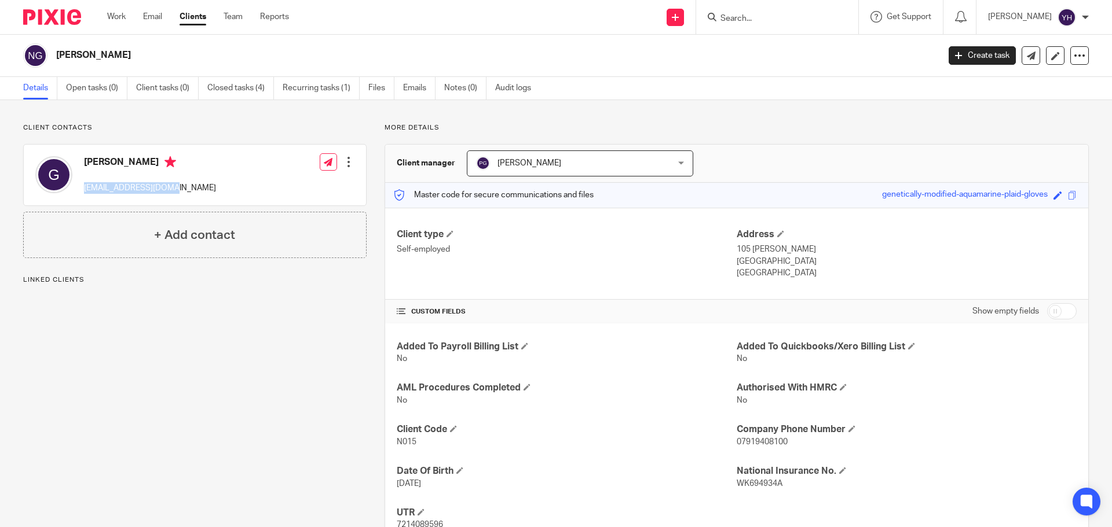
drag, startPoint x: 84, startPoint y: 189, endPoint x: 174, endPoint y: 191, distance: 90.3
click at [174, 190] on div "Graham gnick105@yahoo.co.uk Edit contact Create client from contact Export data…" at bounding box center [195, 175] width 342 height 61
copy p "gnick105@yahoo.co.uk"
click at [748, 14] on input "Search" at bounding box center [771, 19] width 104 height 10
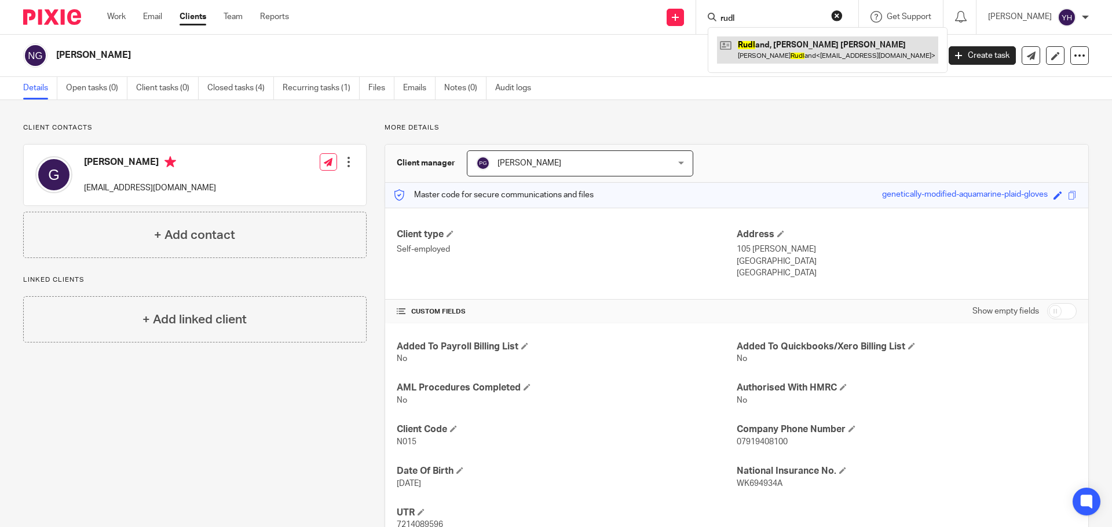
type input "rudl"
click at [763, 58] on link at bounding box center [827, 49] width 221 height 27
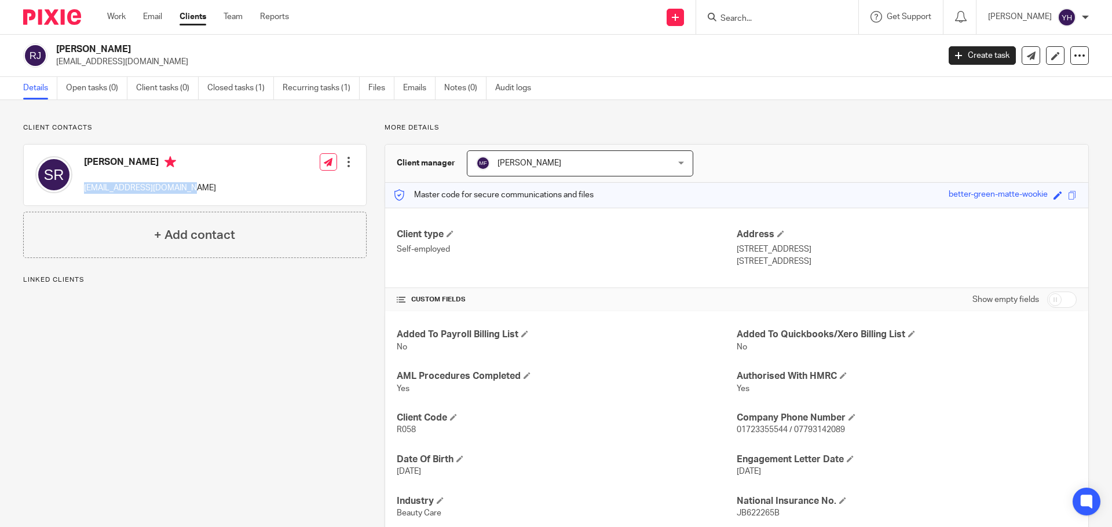
drag, startPoint x: 85, startPoint y: 191, endPoint x: 206, endPoint y: 198, distance: 121.8
click at [206, 198] on div "[PERSON_NAME] [EMAIL_ADDRESS][DOMAIN_NAME] Edit contact Create client from cont…" at bounding box center [195, 175] width 342 height 61
copy p "[EMAIL_ADDRESS][DOMAIN_NAME]"
click at [743, 19] on input "Search" at bounding box center [771, 19] width 104 height 10
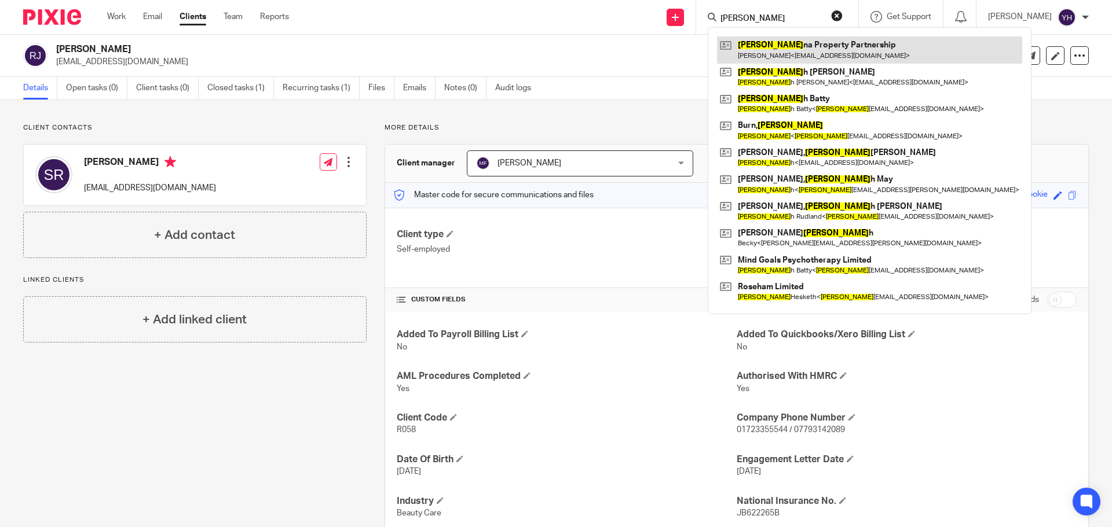
type input "[PERSON_NAME]"
click at [777, 49] on link at bounding box center [869, 49] width 305 height 27
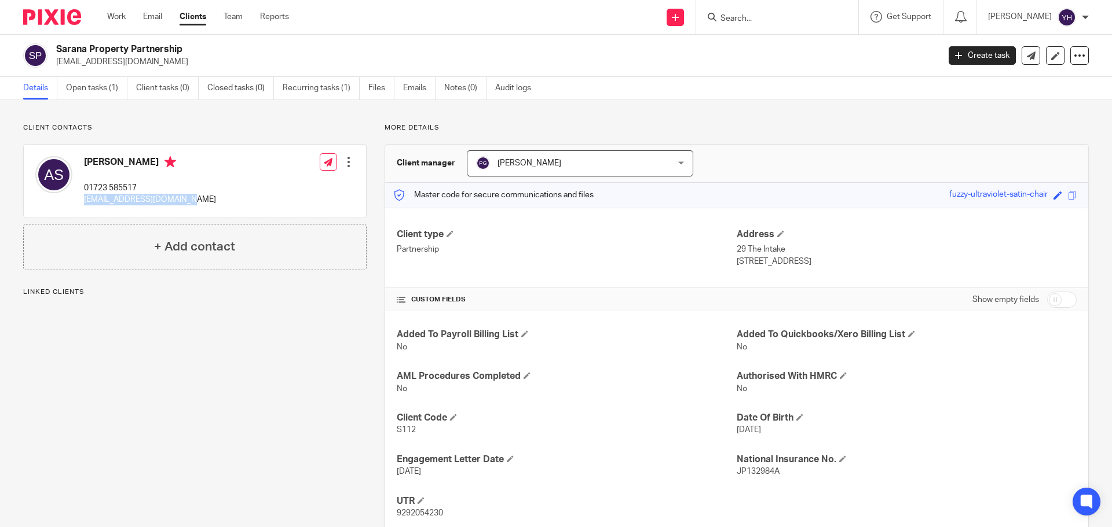
drag, startPoint x: 85, startPoint y: 197, endPoint x: 192, endPoint y: 211, distance: 108.0
click at [192, 211] on div "Anna Steel 01723 585517 annasteel206@hotmail.com Edit contact Create client fro…" at bounding box center [195, 181] width 342 height 73
copy p "annasteel206@hotmail.com"
click at [733, 23] on input "Search" at bounding box center [771, 19] width 104 height 10
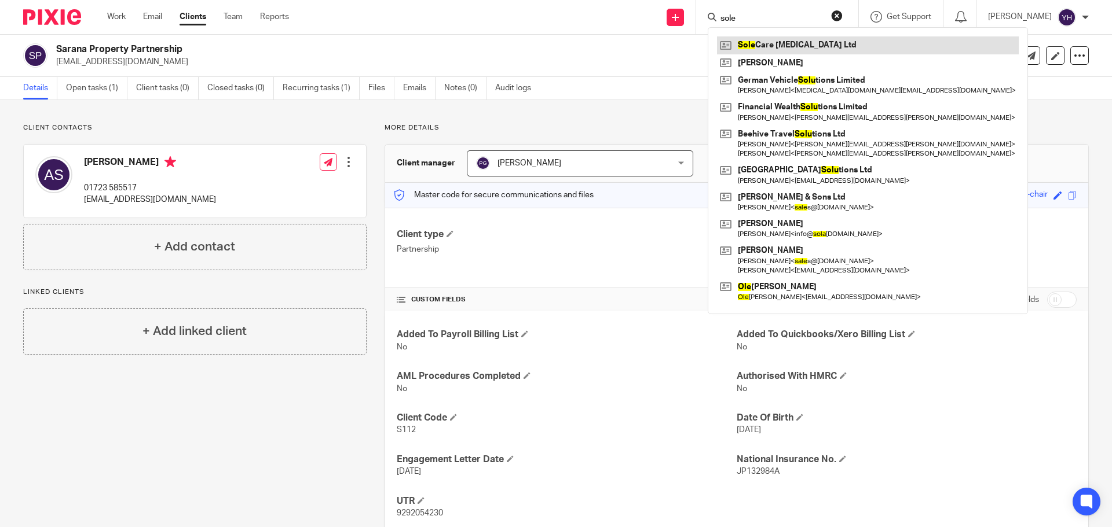
type input "sole"
click at [754, 48] on link at bounding box center [868, 44] width 302 height 17
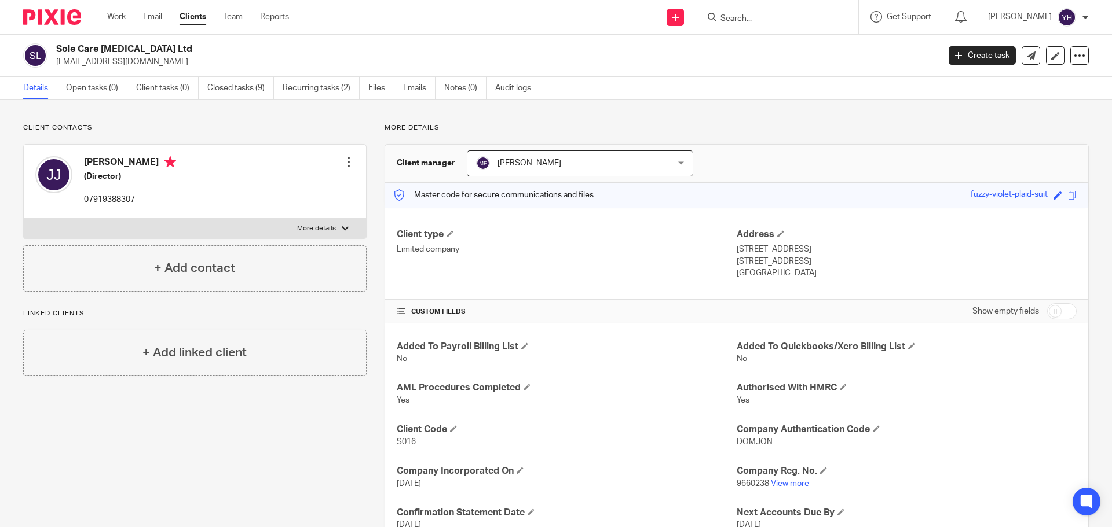
click at [769, 19] on input "Search" at bounding box center [771, 19] width 104 height 10
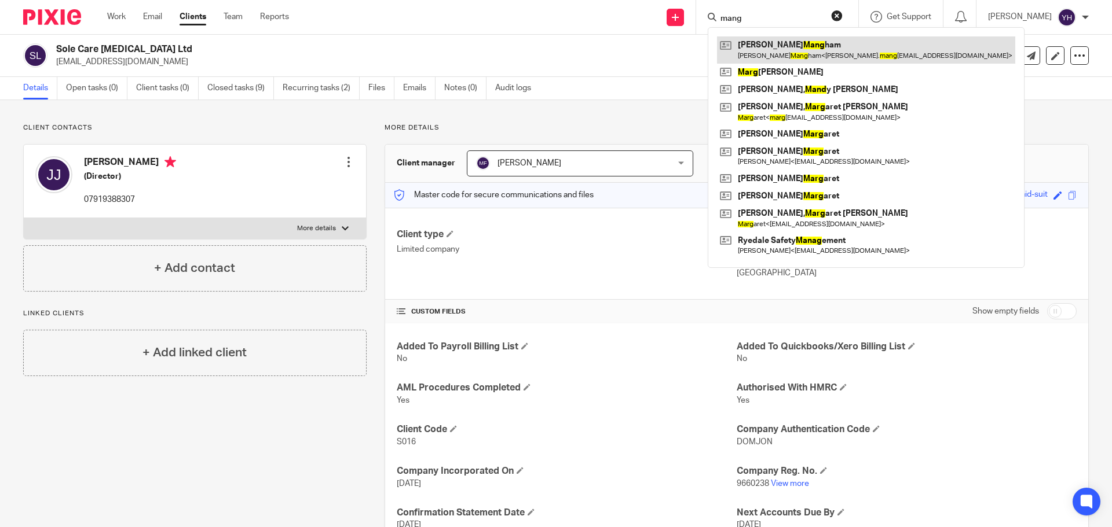
type input "mang"
click at [784, 42] on link at bounding box center [866, 49] width 298 height 27
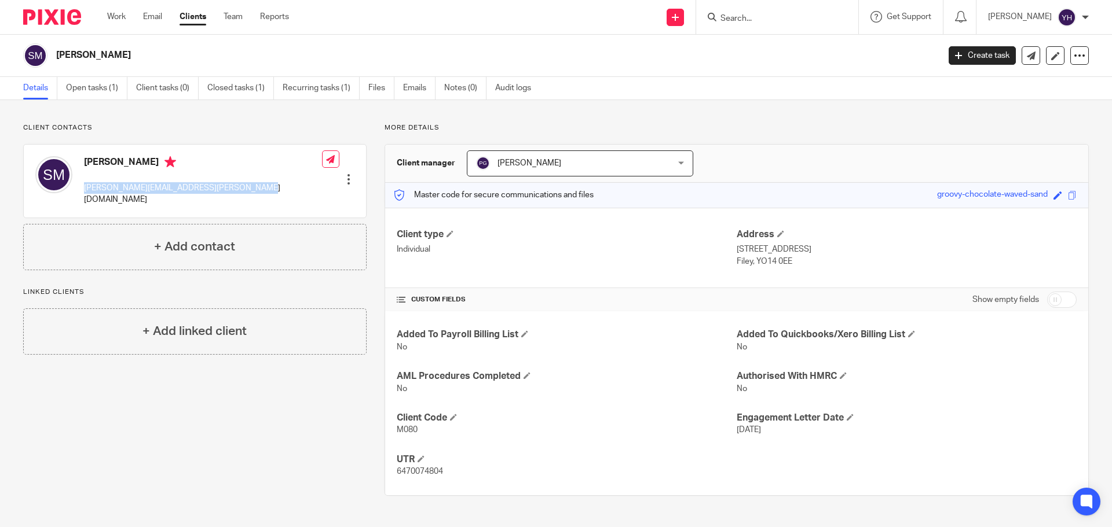
drag, startPoint x: 80, startPoint y: 186, endPoint x: 247, endPoint y: 186, distance: 166.7
click at [247, 186] on div "[PERSON_NAME] [PERSON_NAME][EMAIL_ADDRESS][PERSON_NAME][DOMAIN_NAME] Edit conta…" at bounding box center [195, 181] width 342 height 73
copy p "[PERSON_NAME][EMAIL_ADDRESS][PERSON_NAME][DOMAIN_NAME]"
click at [760, 24] on div at bounding box center [777, 17] width 162 height 34
click at [757, 14] on input "Search" at bounding box center [771, 19] width 104 height 10
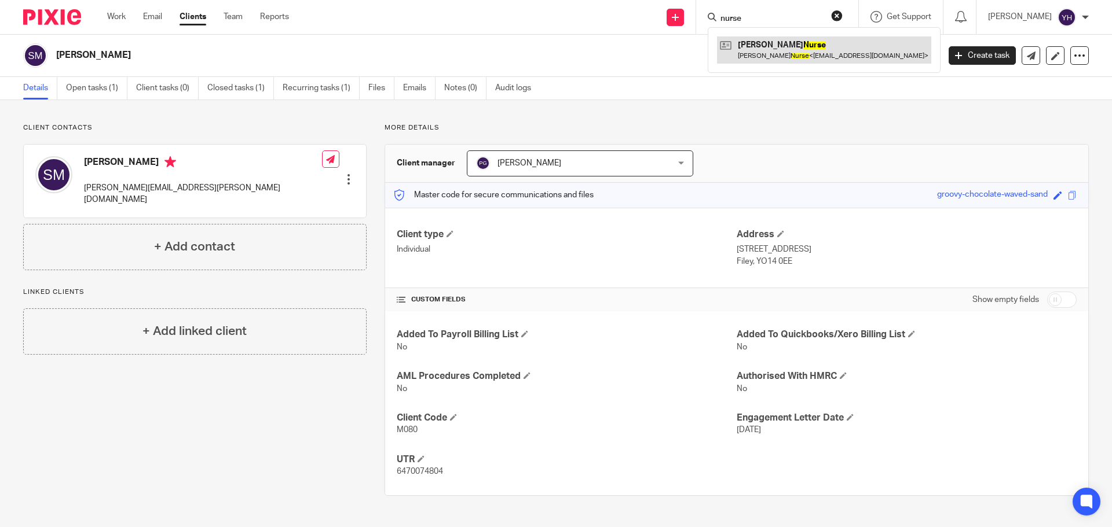
type input "nurse"
click at [773, 44] on link at bounding box center [824, 49] width 214 height 27
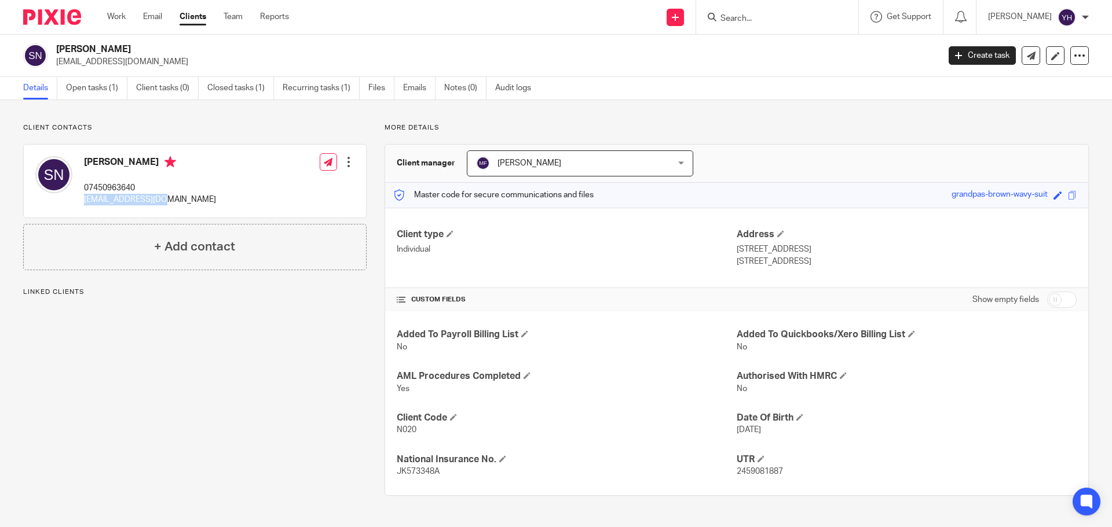
drag, startPoint x: 85, startPoint y: 201, endPoint x: 159, endPoint y: 204, distance: 73.6
click at [159, 204] on p "esto@hotmail.co.uk" at bounding box center [150, 200] width 132 height 12
copy p "esto@hotmail.co.uk"
click at [743, 20] on input "Search" at bounding box center [771, 19] width 104 height 10
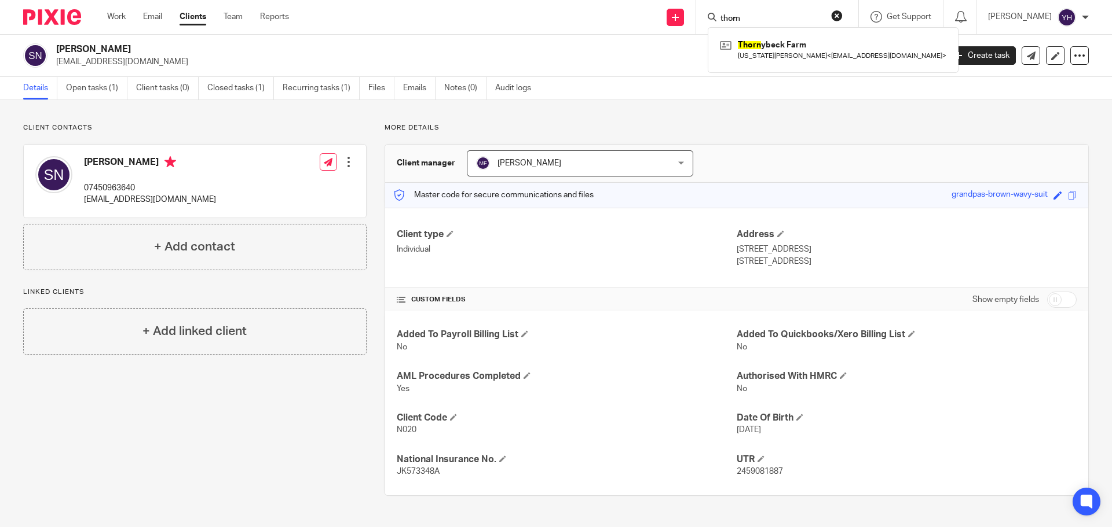
type input "thorn"
click at [838, 12] on button "reset" at bounding box center [837, 16] width 12 height 12
click at [752, 12] on form at bounding box center [780, 17] width 123 height 14
click at [744, 19] on input "Search" at bounding box center [771, 19] width 104 height 10
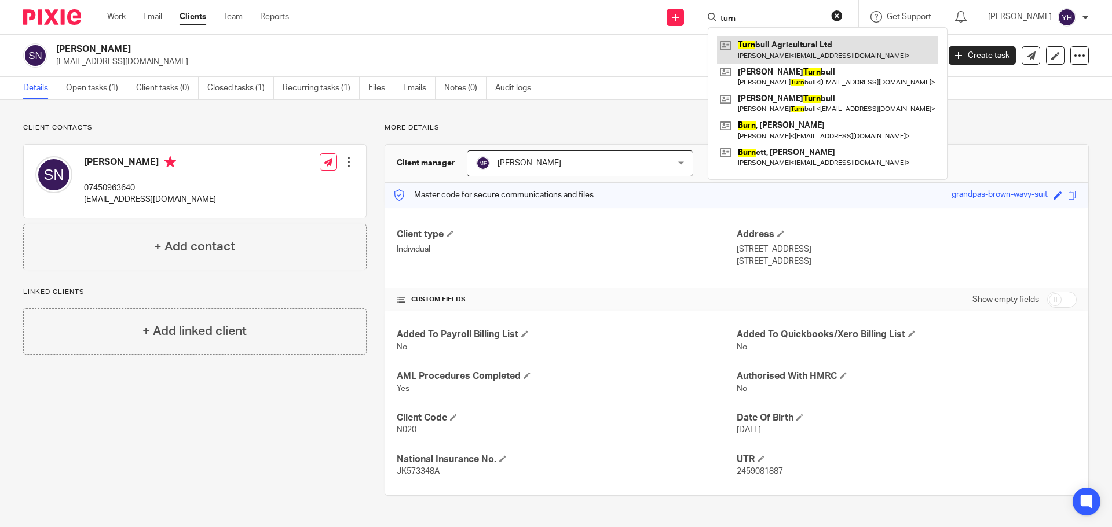
type input "turn"
click at [759, 53] on link at bounding box center [827, 49] width 221 height 27
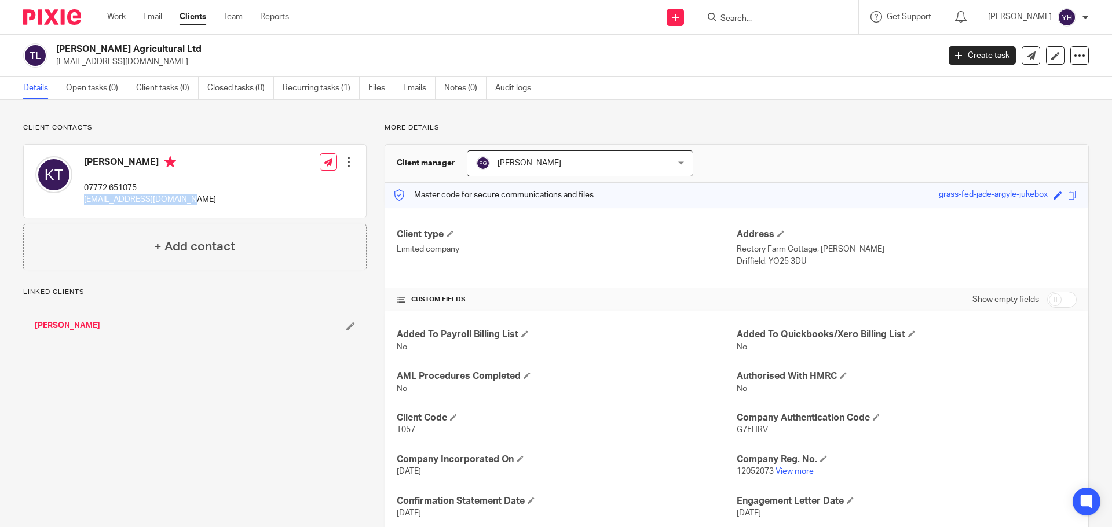
drag, startPoint x: 85, startPoint y: 197, endPoint x: 158, endPoint y: 198, distance: 73.5
click at [250, 203] on div "[PERSON_NAME] 07772 651075 [EMAIL_ADDRESS][DOMAIN_NAME] Edit contact Create cli…" at bounding box center [195, 181] width 342 height 73
copy p "[EMAIL_ADDRESS][DOMAIN_NAME]"
click at [759, 20] on input "Search" at bounding box center [771, 19] width 104 height 10
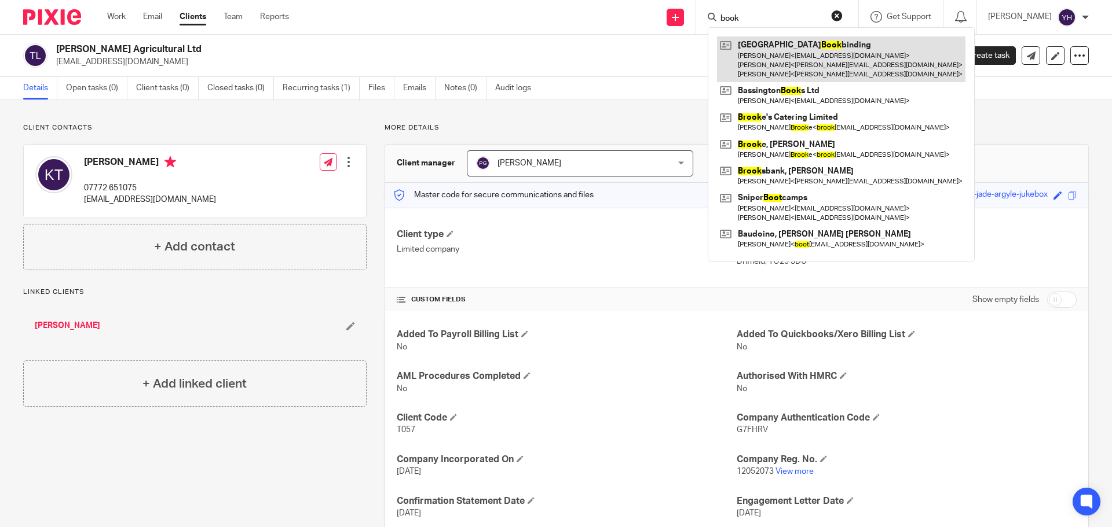
type input "book"
click at [783, 61] on link at bounding box center [841, 59] width 248 height 46
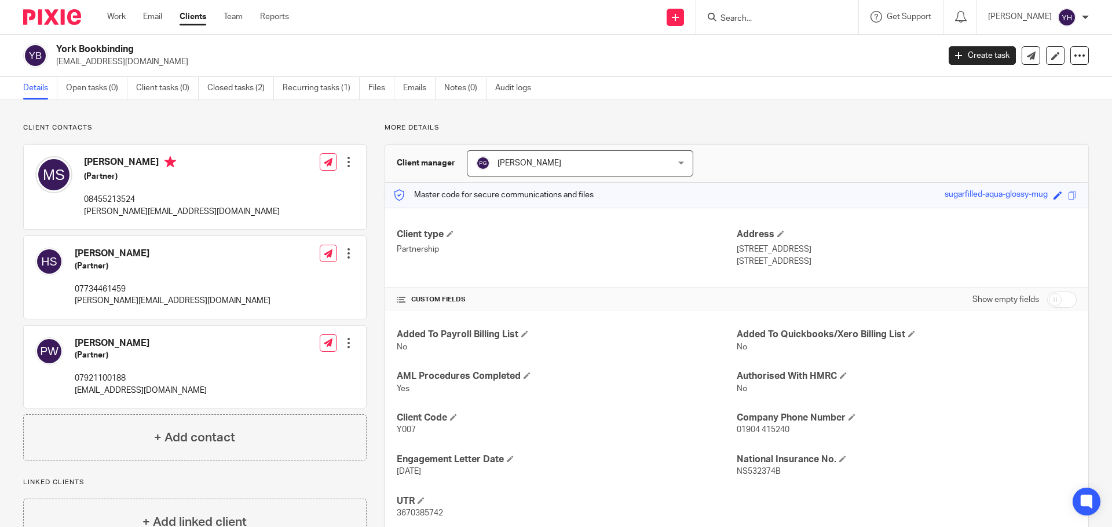
click at [741, 17] on input "Search" at bounding box center [771, 19] width 104 height 10
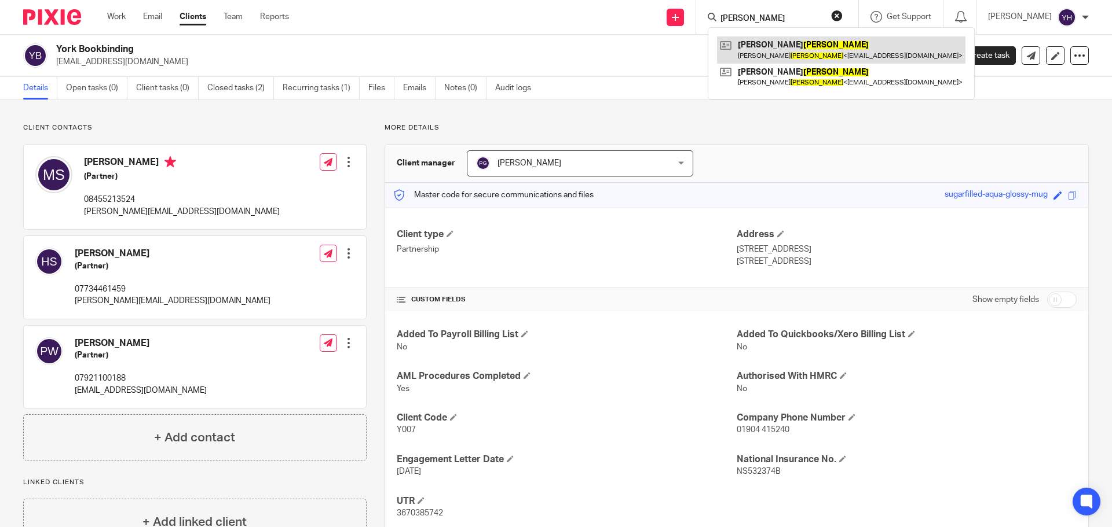
type input "murray"
click at [775, 47] on link at bounding box center [841, 49] width 248 height 27
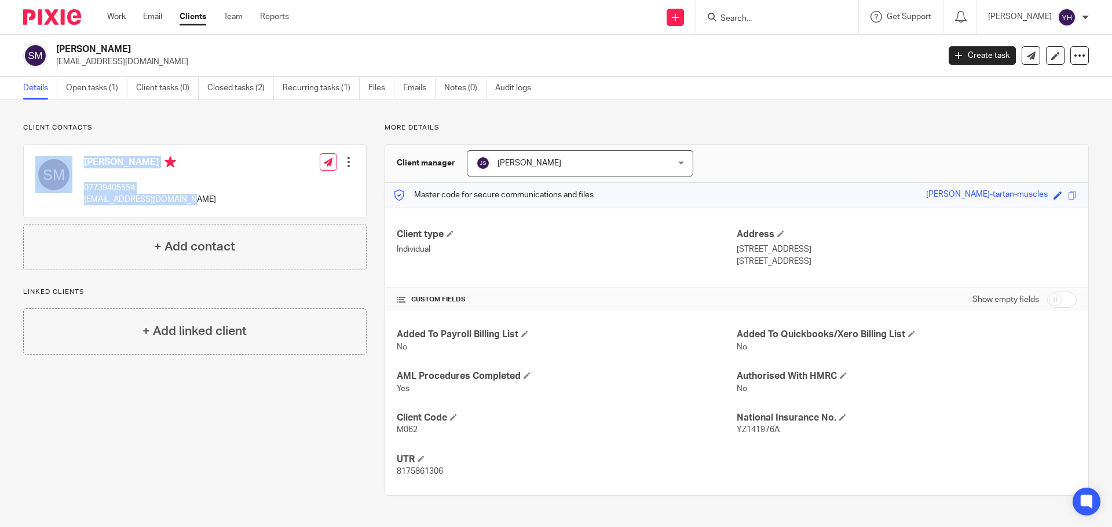
drag, startPoint x: 182, startPoint y: 201, endPoint x: 71, endPoint y: 213, distance: 111.2
click at [71, 213] on div "[PERSON_NAME] 07739405554 [EMAIL_ADDRESS][DOMAIN_NAME] Edit contact Create clie…" at bounding box center [195, 181] width 342 height 73
click at [71, 214] on div "[PERSON_NAME] 07739405554 [EMAIL_ADDRESS][DOMAIN_NAME] Edit contact Create clie…" at bounding box center [195, 181] width 342 height 73
click at [259, 191] on div "[PERSON_NAME] 07739405554 [EMAIL_ADDRESS][DOMAIN_NAME] Edit contact Create clie…" at bounding box center [195, 181] width 342 height 73
drag, startPoint x: 181, startPoint y: 199, endPoint x: 78, endPoint y: 207, distance: 102.8
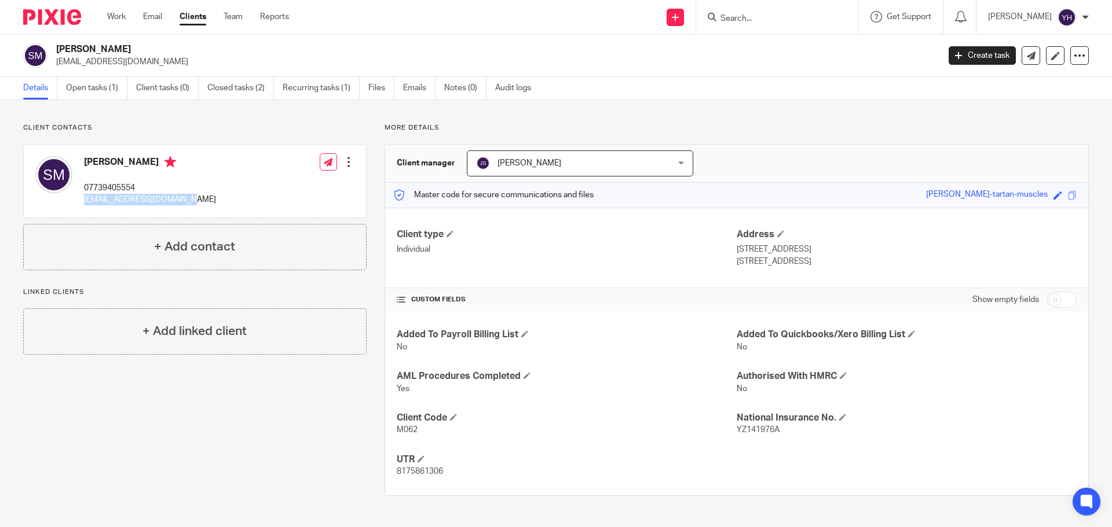
click at [78, 207] on div "[PERSON_NAME] 07739405554 [EMAIL_ADDRESS][DOMAIN_NAME] Edit contact Create clie…" at bounding box center [195, 181] width 342 height 73
copy p "[EMAIL_ADDRESS][DOMAIN_NAME]"
click at [757, 18] on input "Search" at bounding box center [771, 19] width 104 height 10
type input "rudl"
click at [841, 16] on button "reset" at bounding box center [837, 16] width 12 height 12
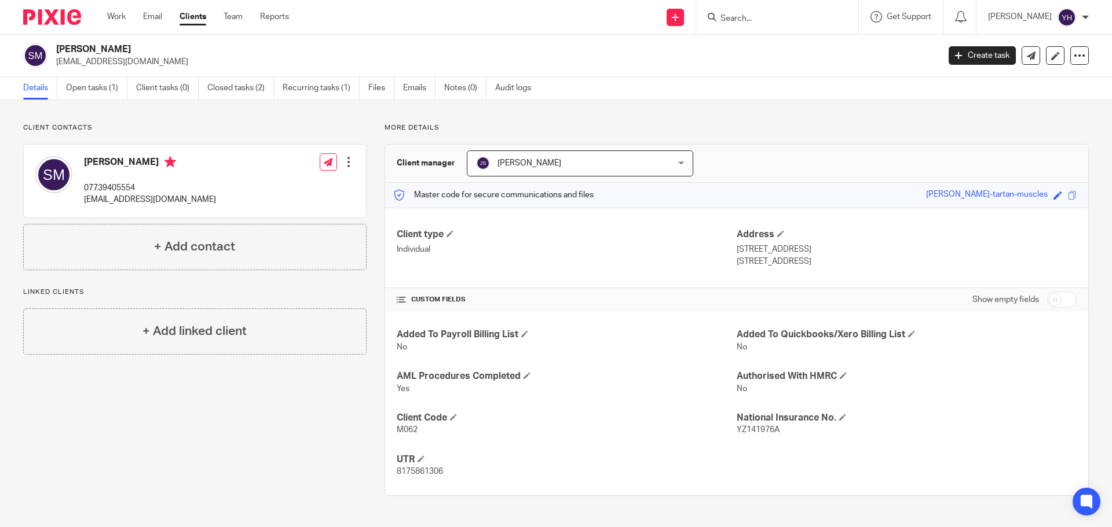
click at [733, 14] on input "Search" at bounding box center [771, 19] width 104 height 10
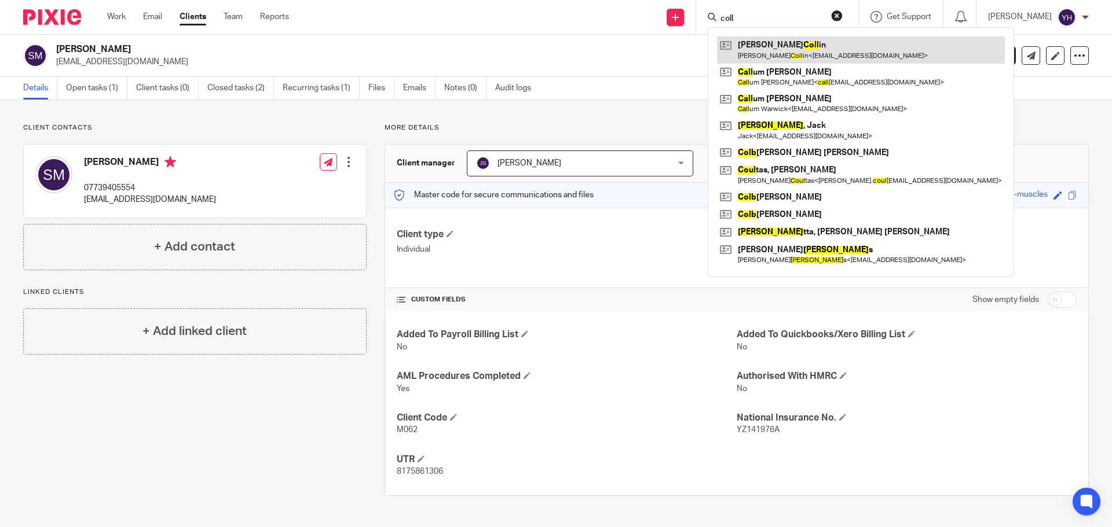
type input "coll"
click at [760, 43] on link at bounding box center [861, 49] width 288 height 27
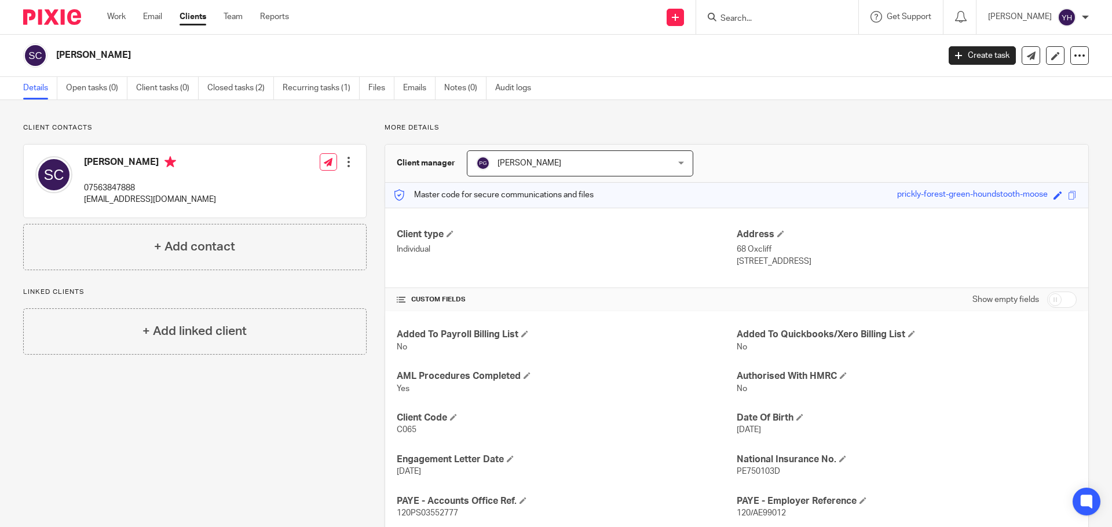
click at [350, 162] on div at bounding box center [349, 162] width 12 height 12
click at [283, 186] on link "Edit contact" at bounding box center [294, 187] width 111 height 17
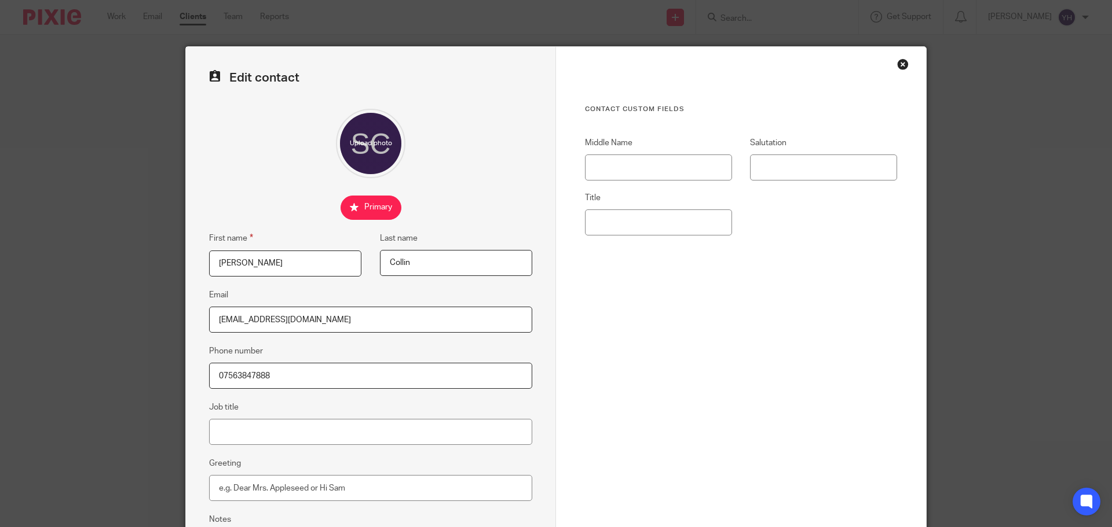
click at [897, 65] on div "Close this dialog window" at bounding box center [903, 64] width 12 height 12
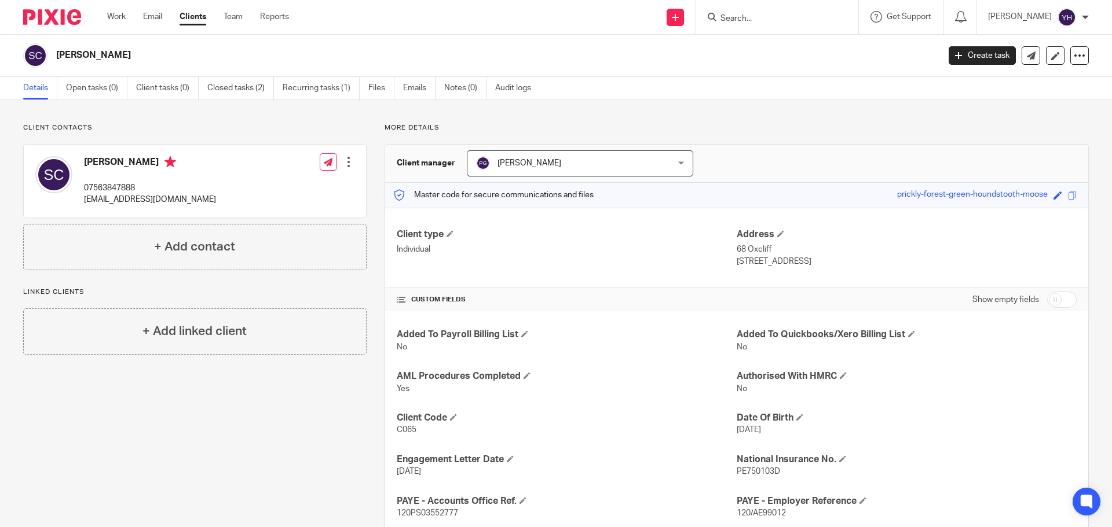
click at [804, 19] on input "Search" at bounding box center [771, 19] width 104 height 10
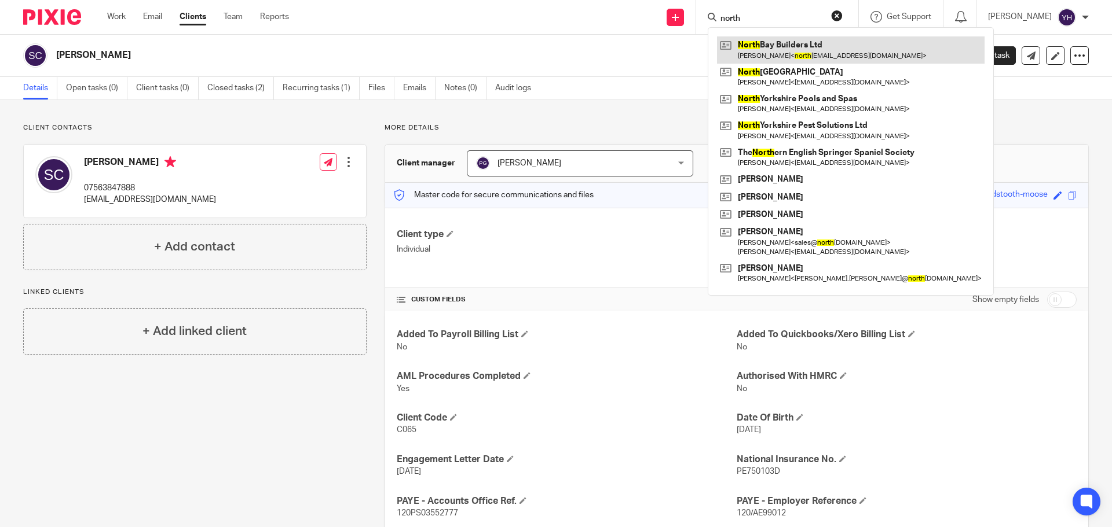
type input "north"
click at [815, 46] on link at bounding box center [850, 49] width 267 height 27
